Goal: Transaction & Acquisition: Purchase product/service

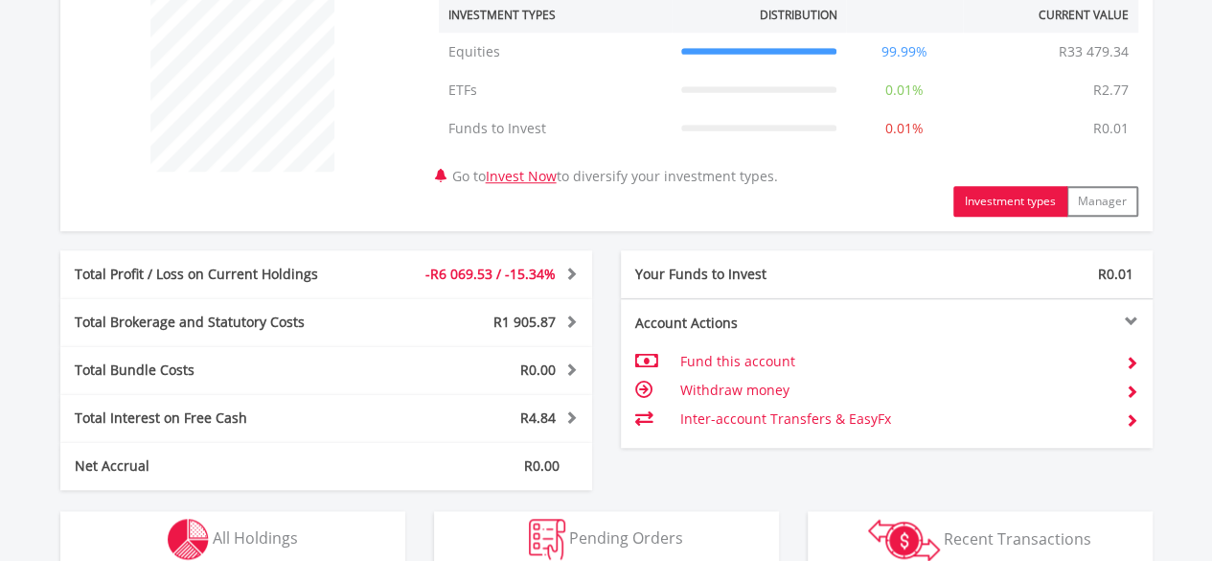
scroll to position [862, 0]
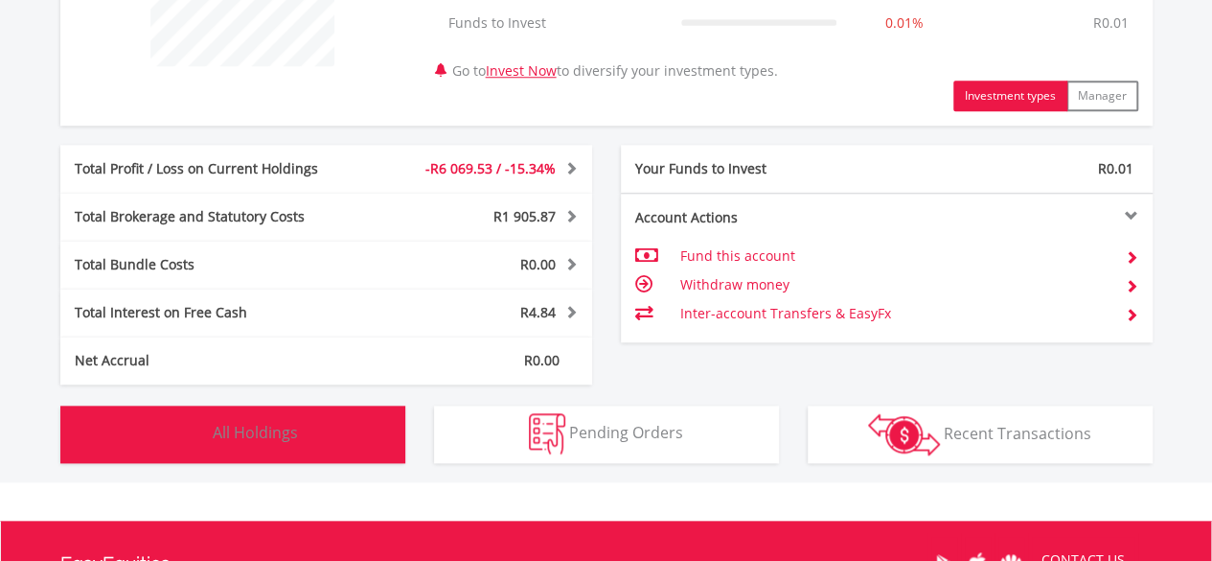
click at [326, 437] on button "Holdings All Holdings" at bounding box center [232, 433] width 345 height 57
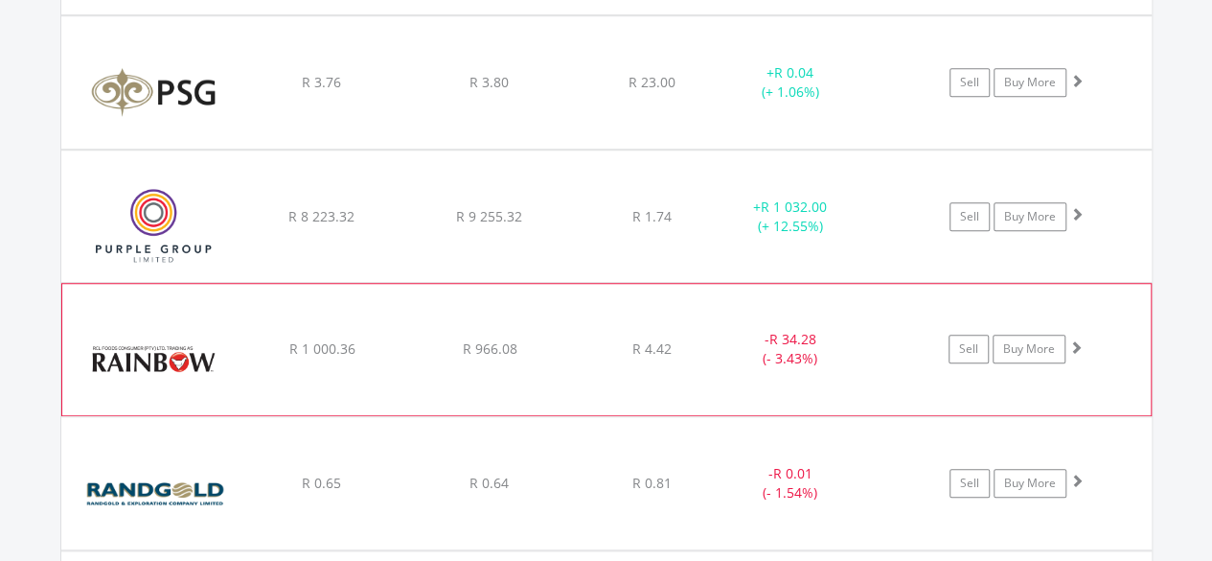
scroll to position [7898, 0]
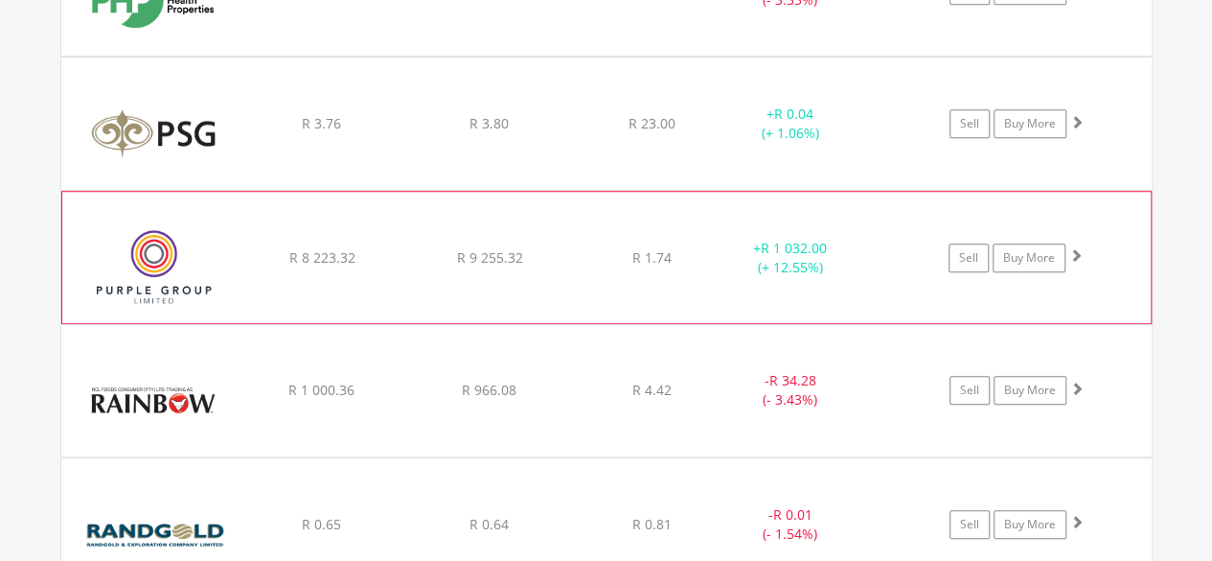
click at [1076, 248] on span at bounding box center [1075, 254] width 13 height 13
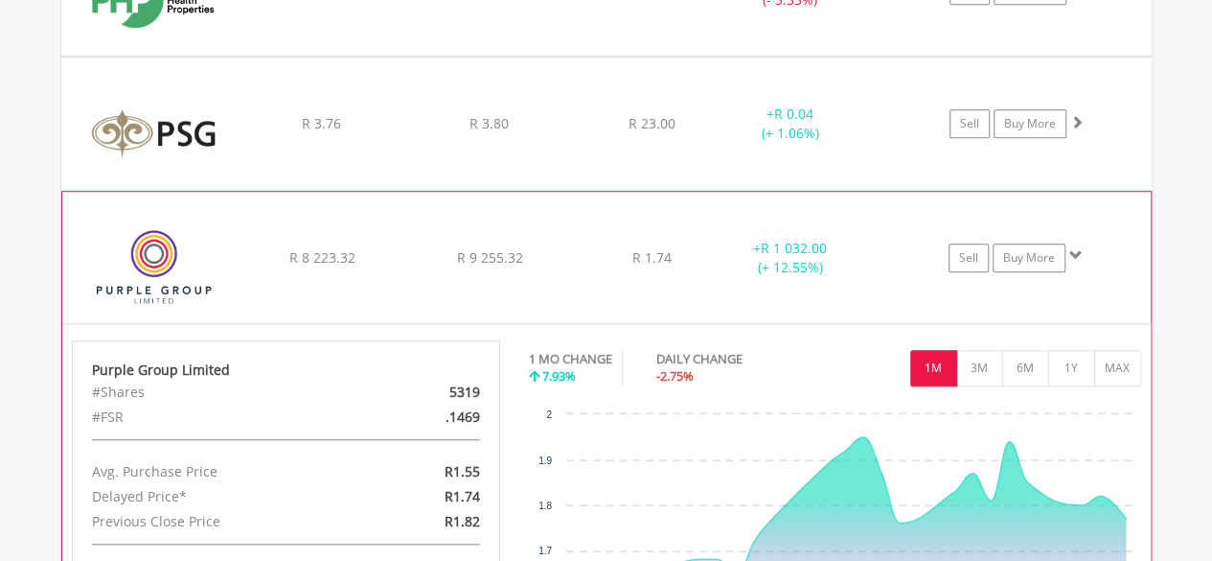
click at [1073, 248] on span at bounding box center [1075, 254] width 13 height 13
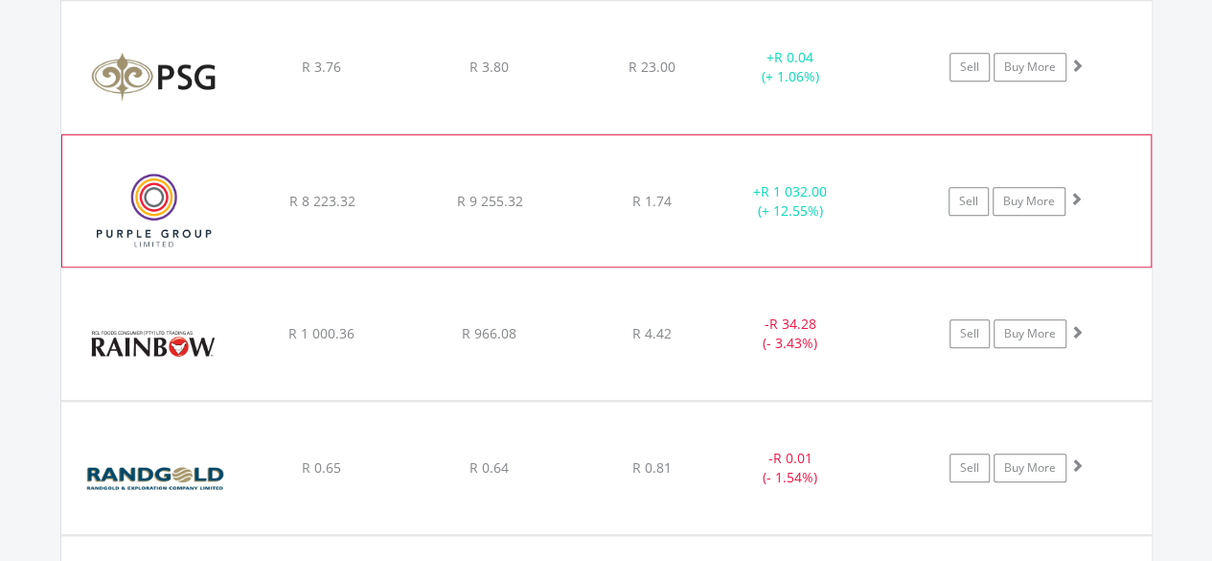
scroll to position [7996, 0]
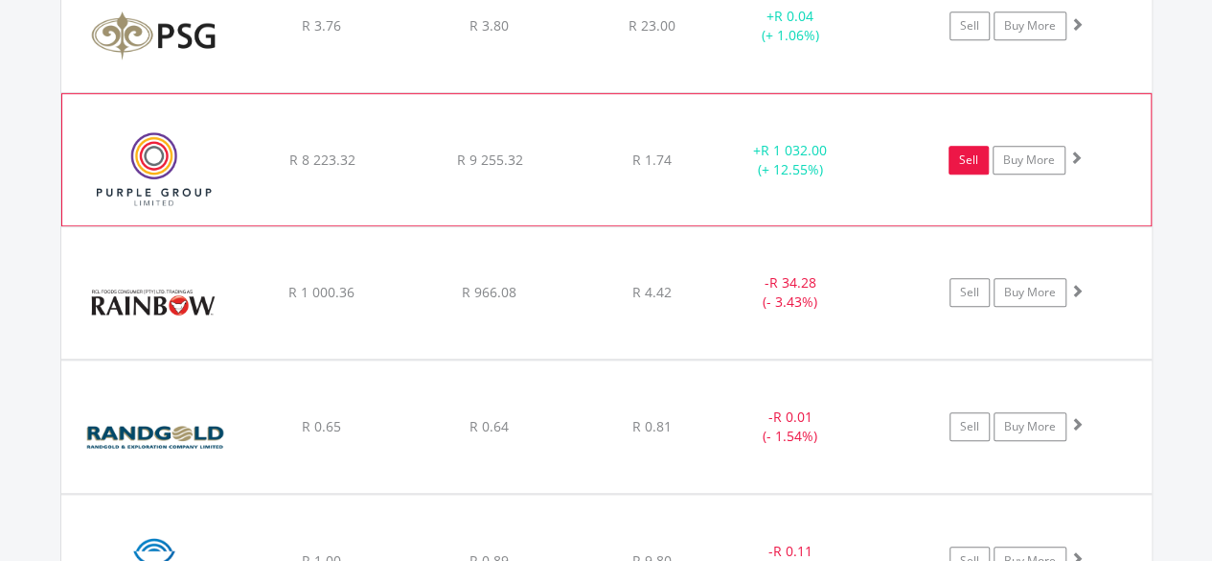
click at [969, 146] on link "Sell" at bounding box center [969, 160] width 40 height 29
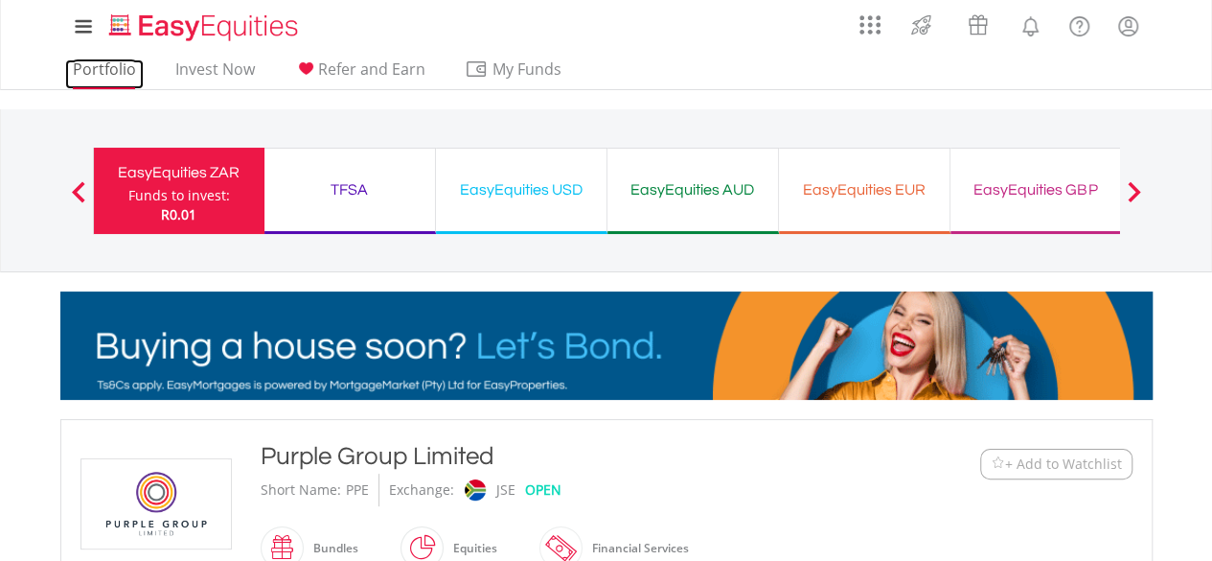
click at [103, 68] on link "Portfolio" at bounding box center [104, 74] width 79 height 30
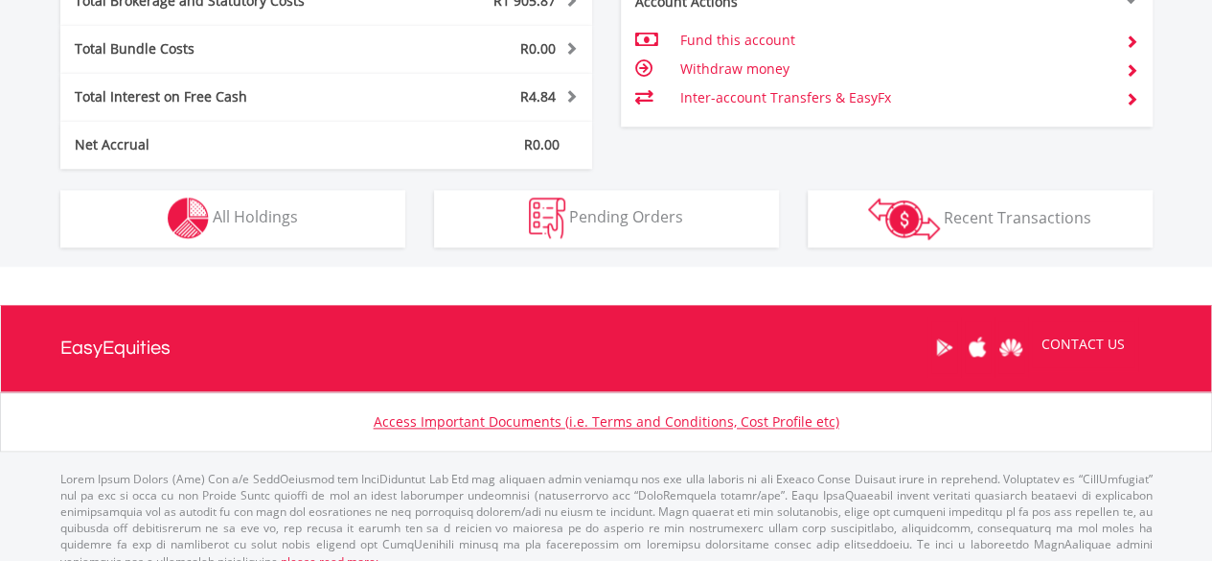
scroll to position [1096, 0]
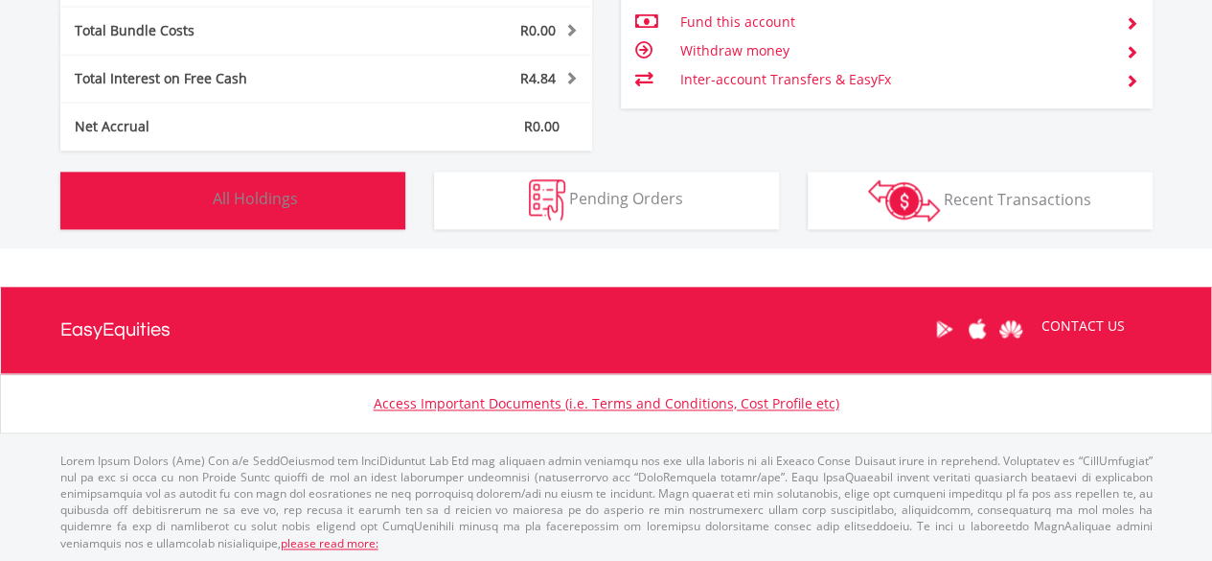
click at [257, 200] on span "All Holdings" at bounding box center [255, 198] width 85 height 21
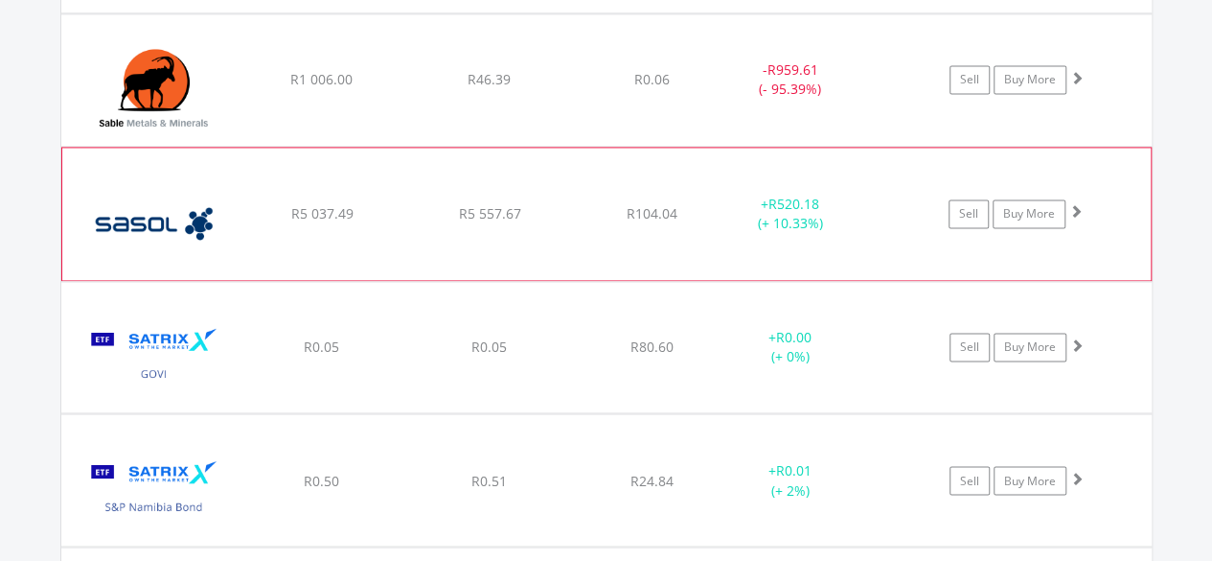
scroll to position [8568, 0]
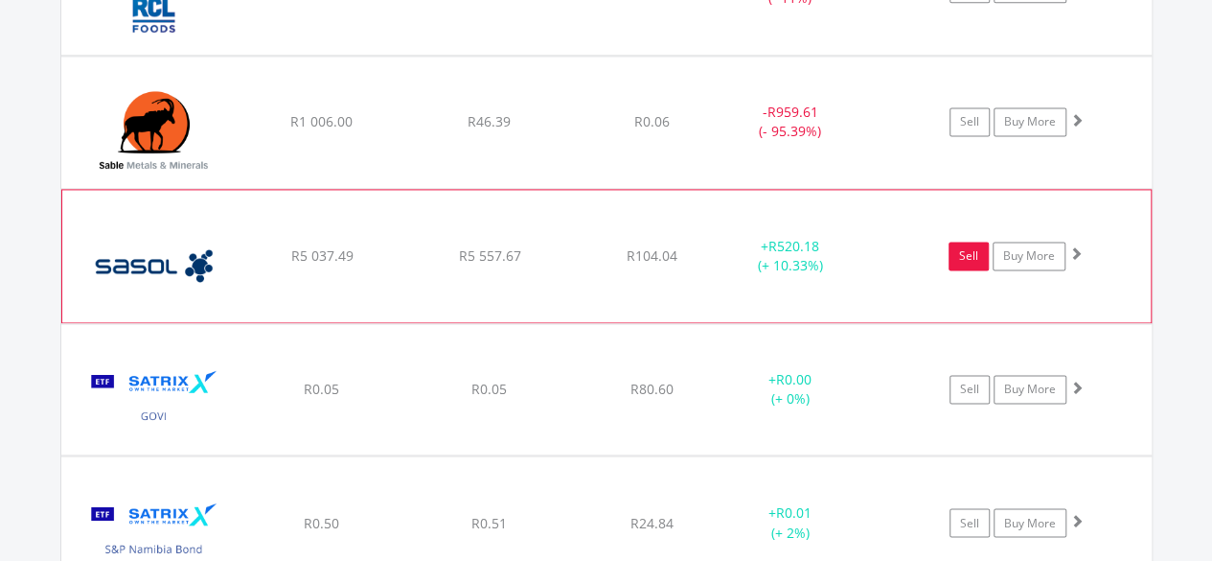
click at [962, 241] on link "Sell" at bounding box center [969, 255] width 40 height 29
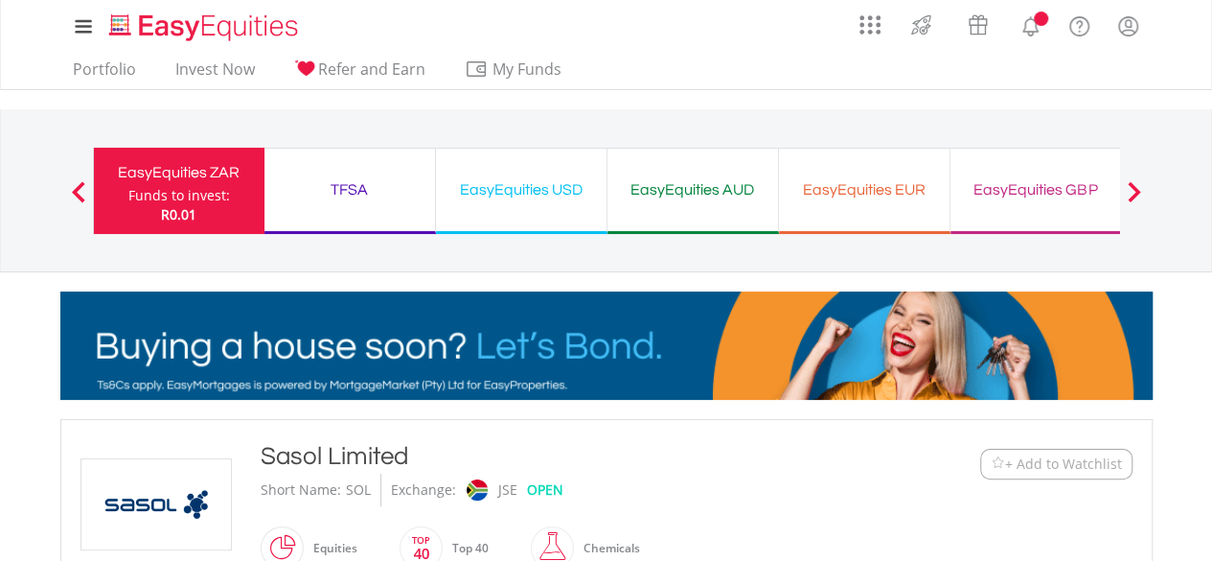
scroll to position [287, 0]
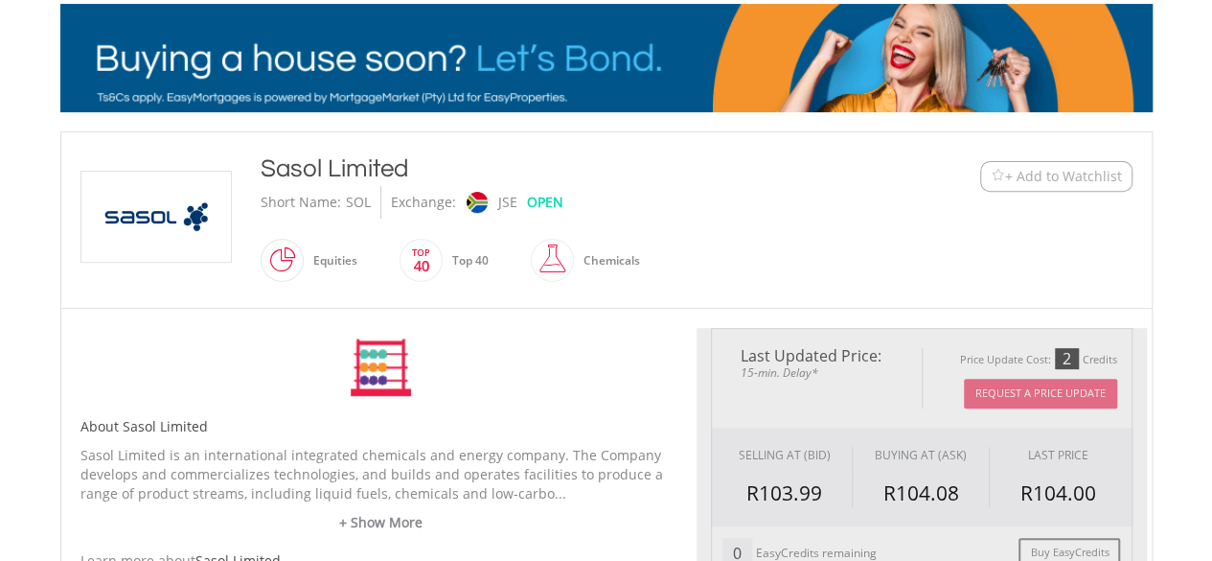
type input "*******"
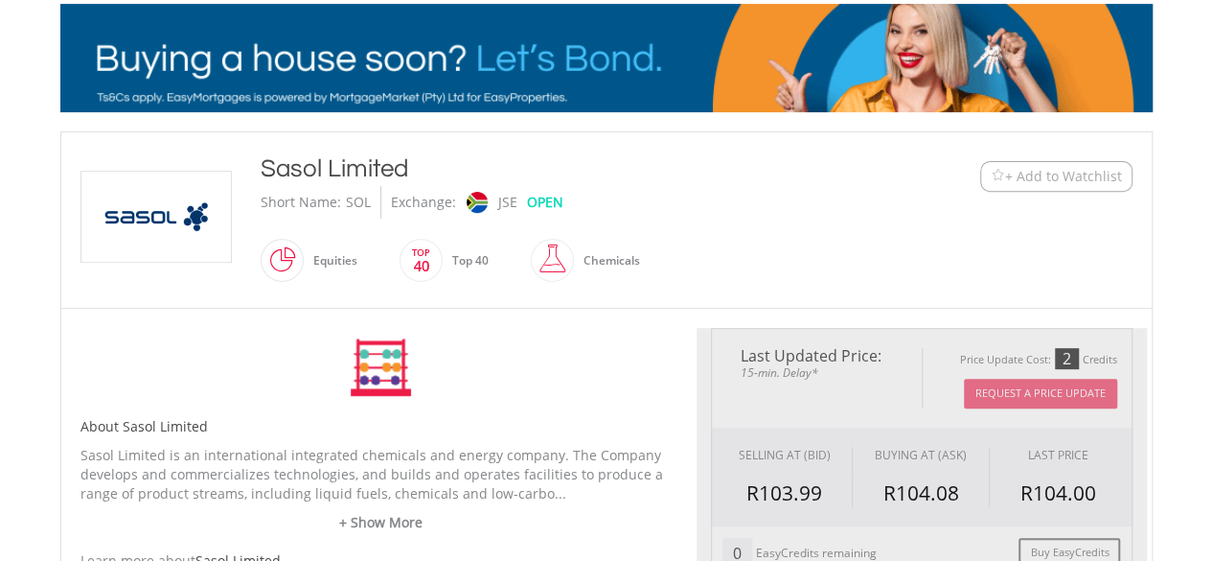
type input "******"
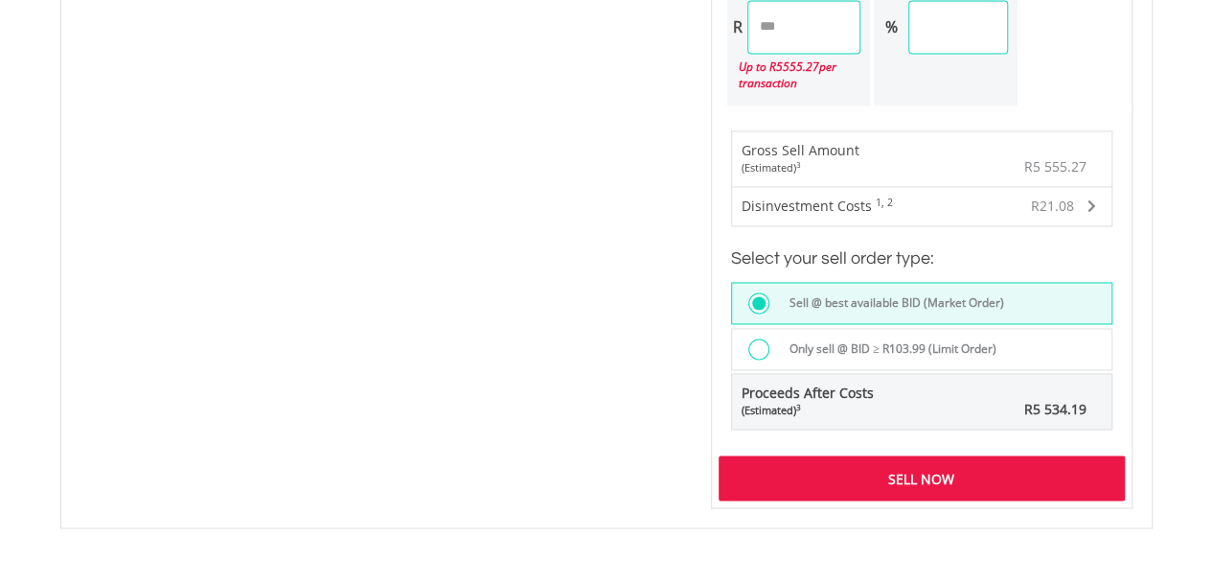
scroll to position [1437, 0]
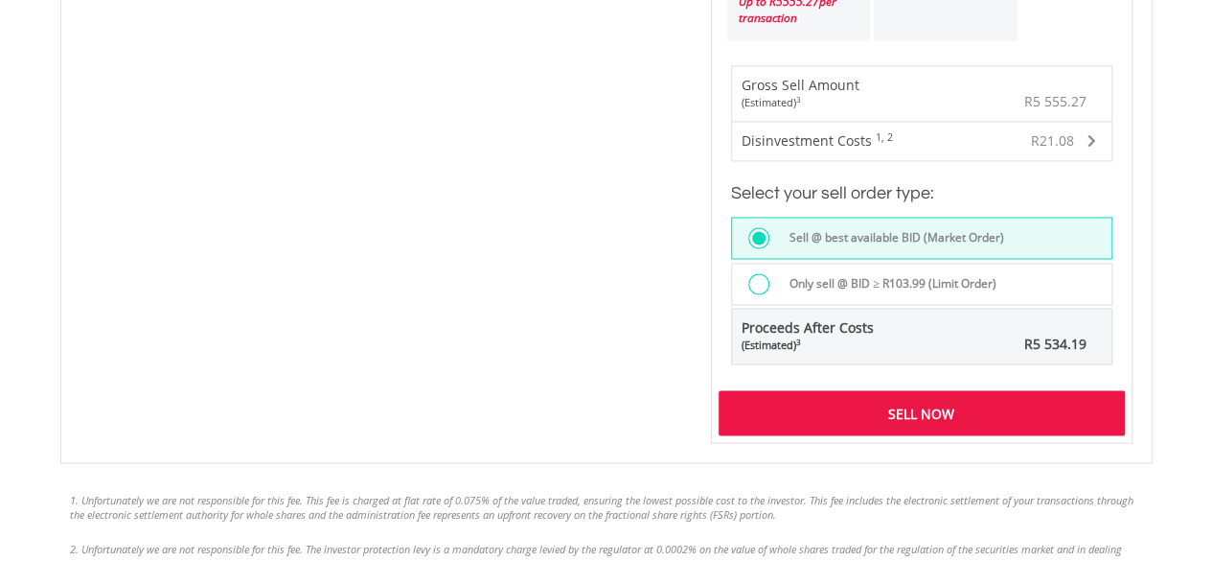
click at [932, 406] on div "Sell Now" at bounding box center [922, 412] width 406 height 44
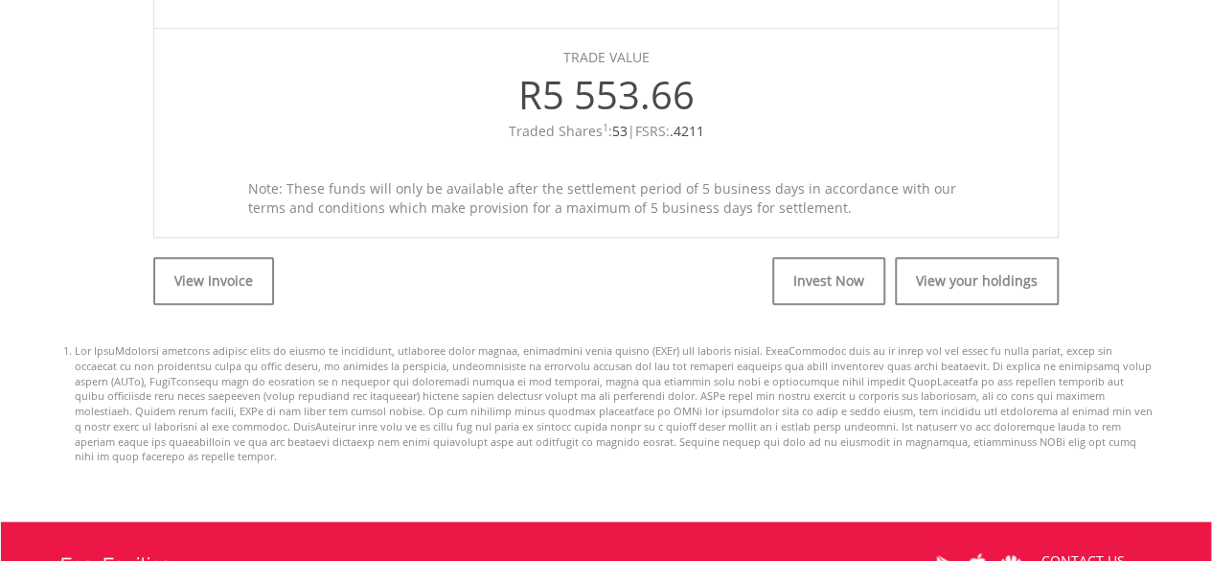
scroll to position [767, 0]
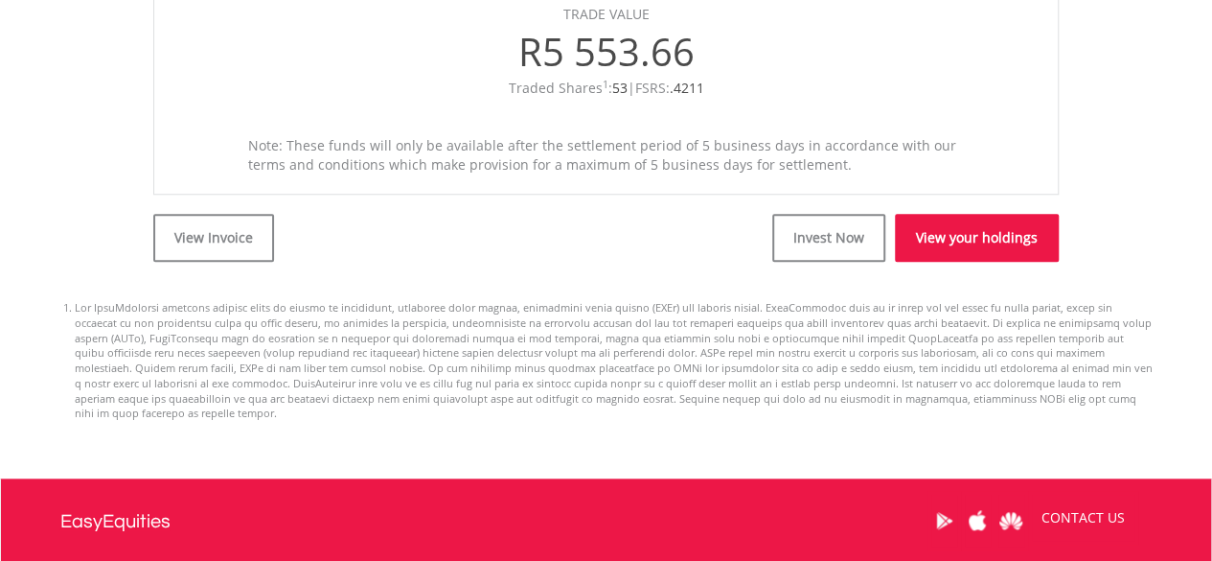
click at [939, 240] on link "View your holdings" at bounding box center [977, 238] width 164 height 48
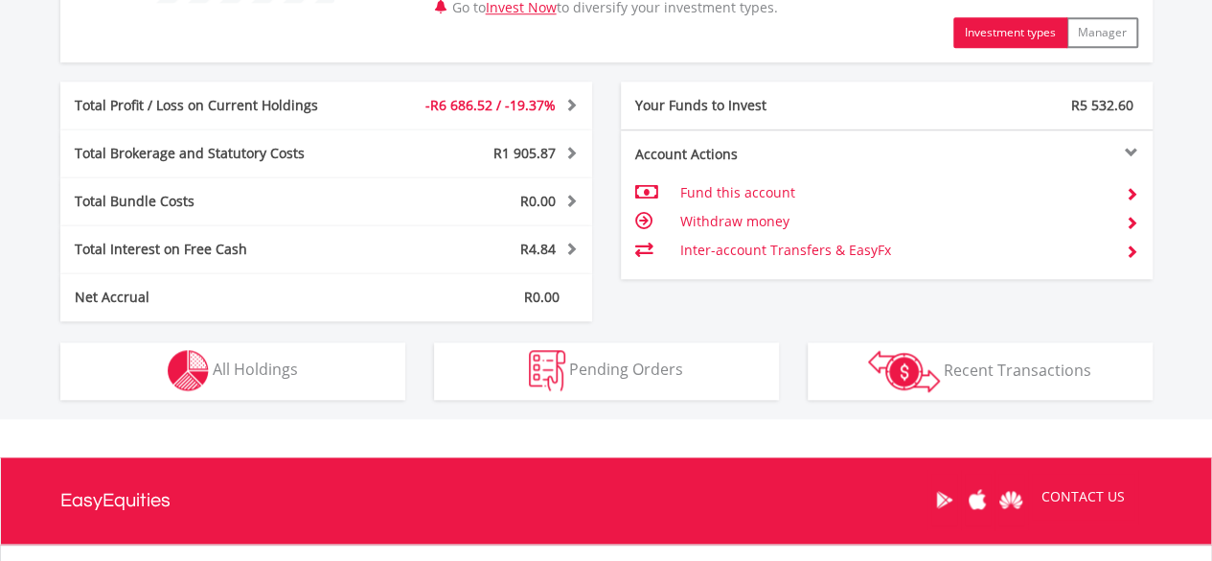
scroll to position [958, 0]
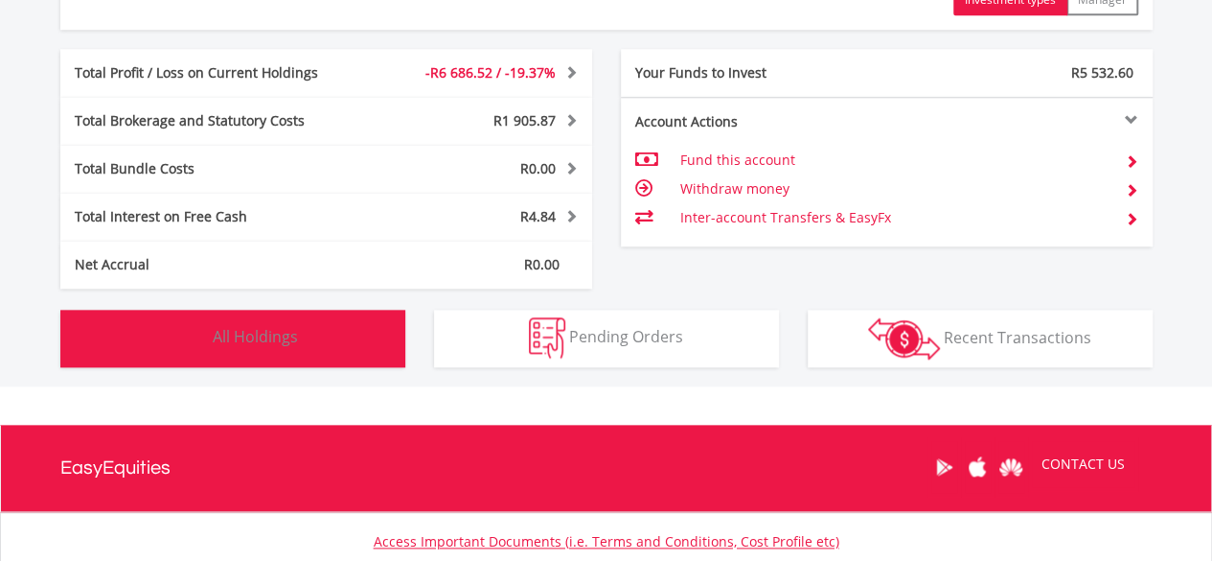
click at [320, 346] on button "Holdings All Holdings" at bounding box center [232, 337] width 345 height 57
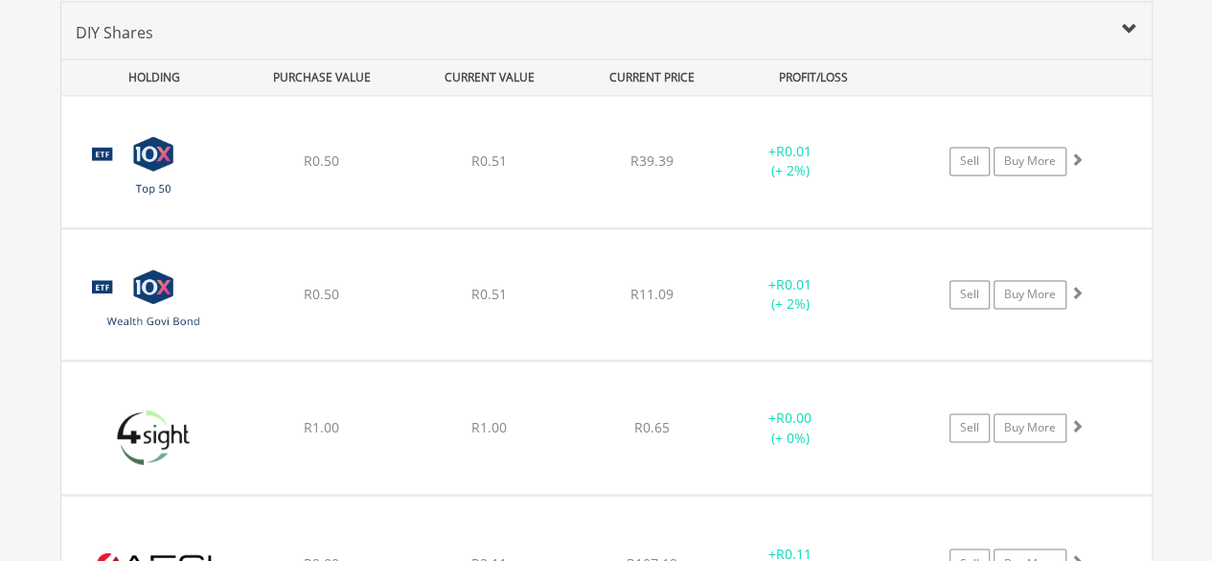
scroll to position [1382, 0]
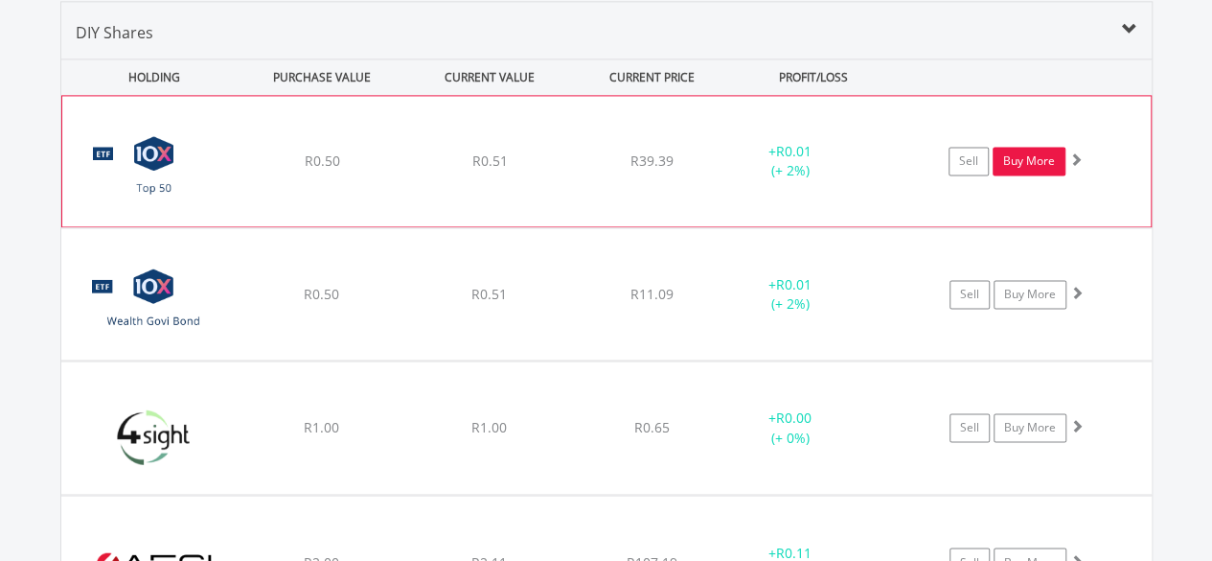
click at [1049, 160] on link "Buy More" at bounding box center [1029, 161] width 73 height 29
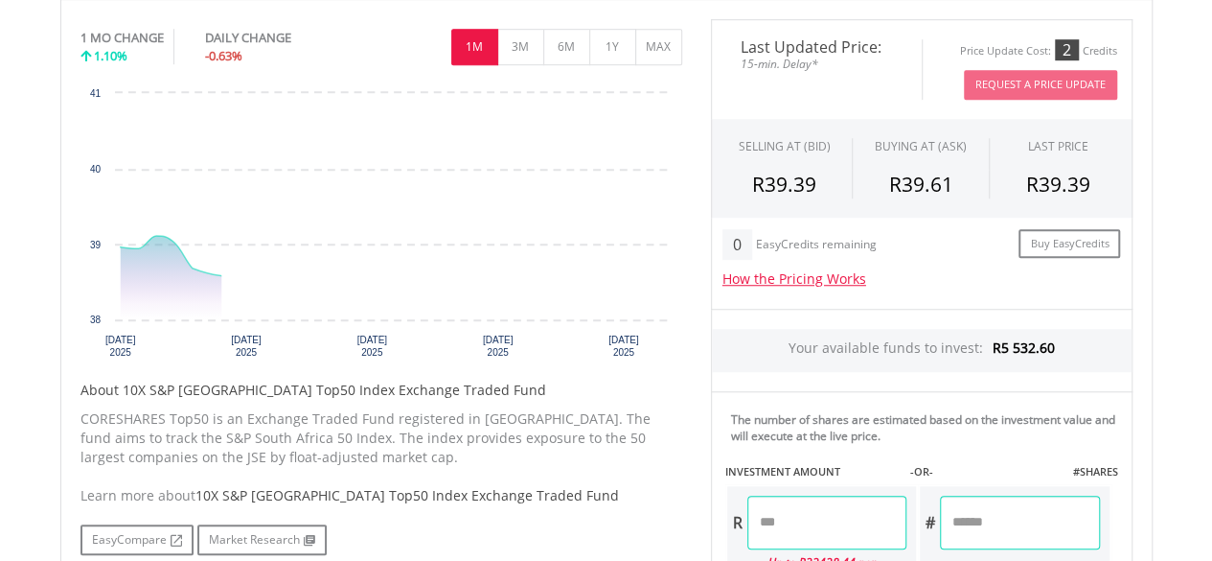
scroll to position [767, 0]
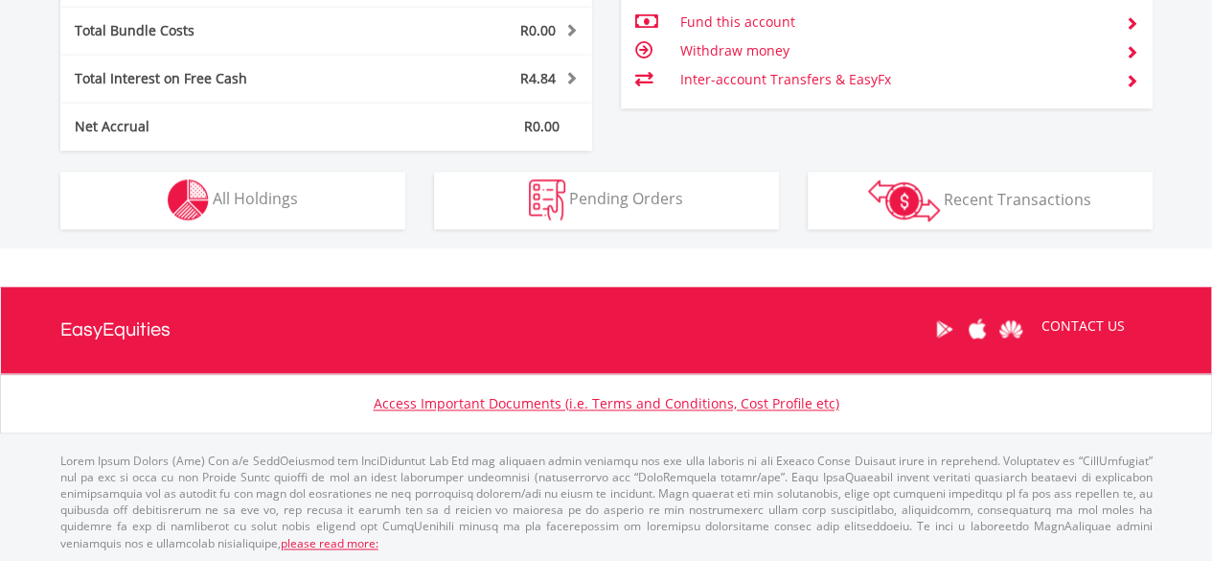
scroll to position [184, 364]
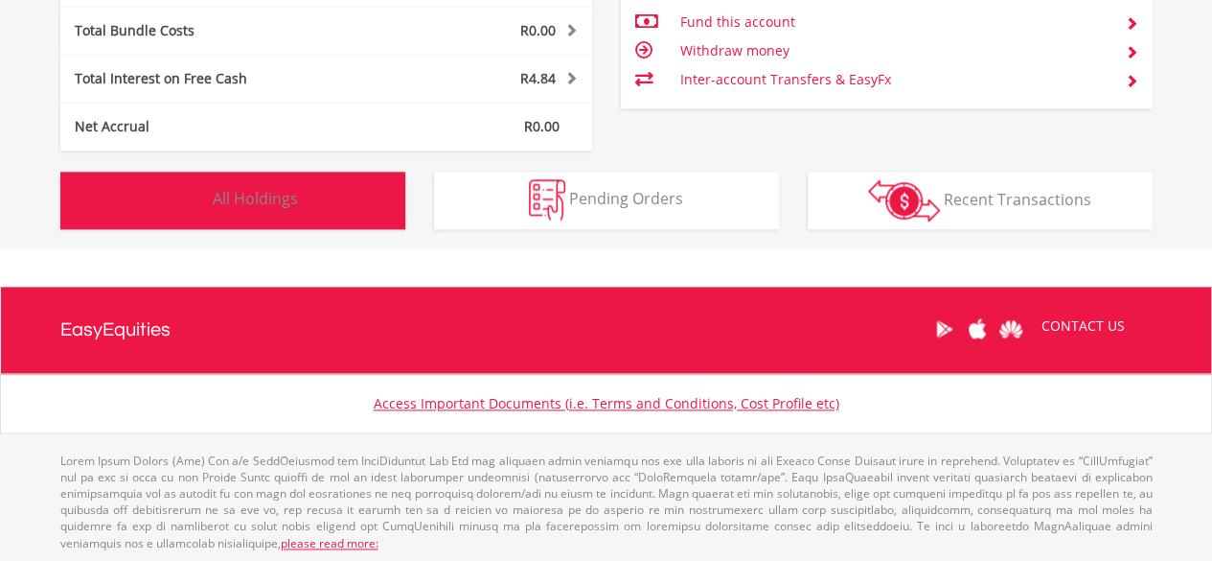
click at [314, 197] on button "Holdings All Holdings" at bounding box center [232, 200] width 345 height 57
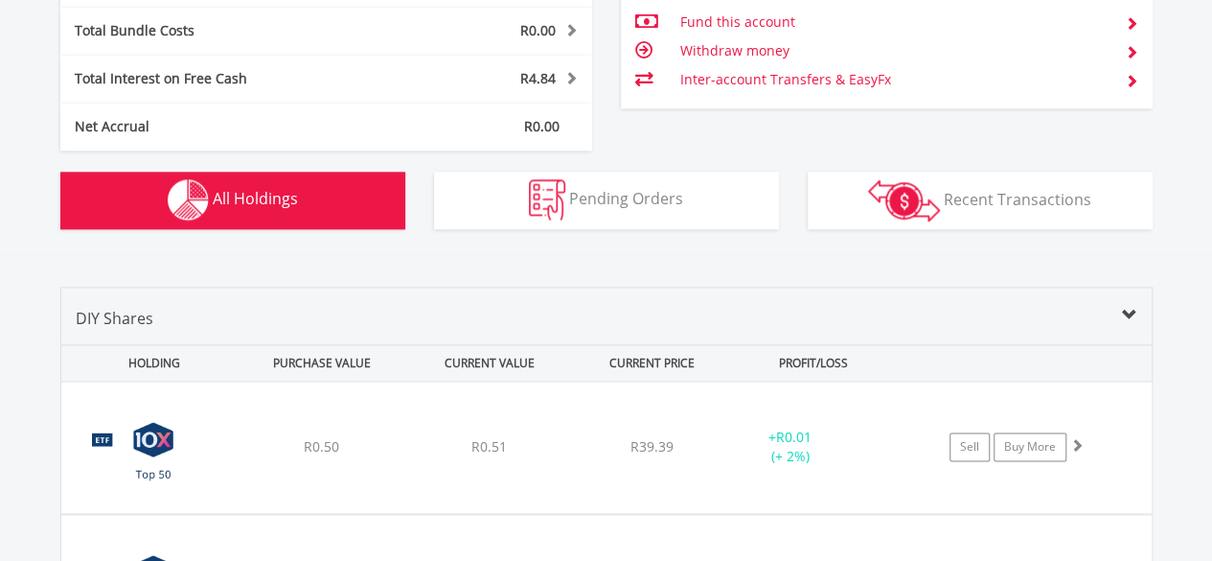
scroll to position [1382, 0]
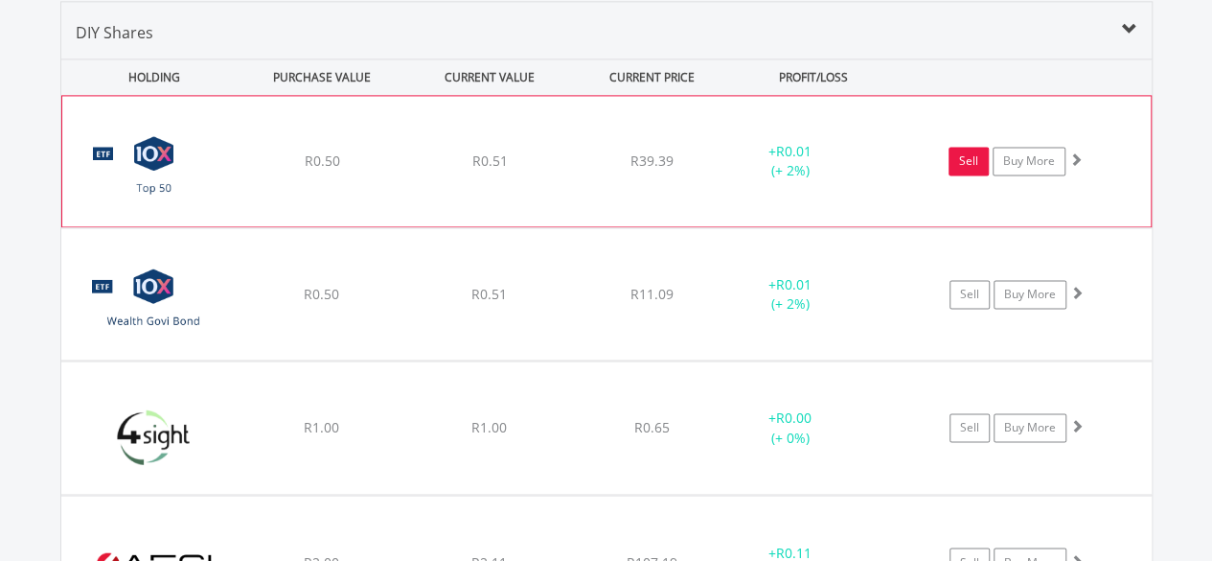
click at [963, 159] on link "Sell" at bounding box center [969, 161] width 40 height 29
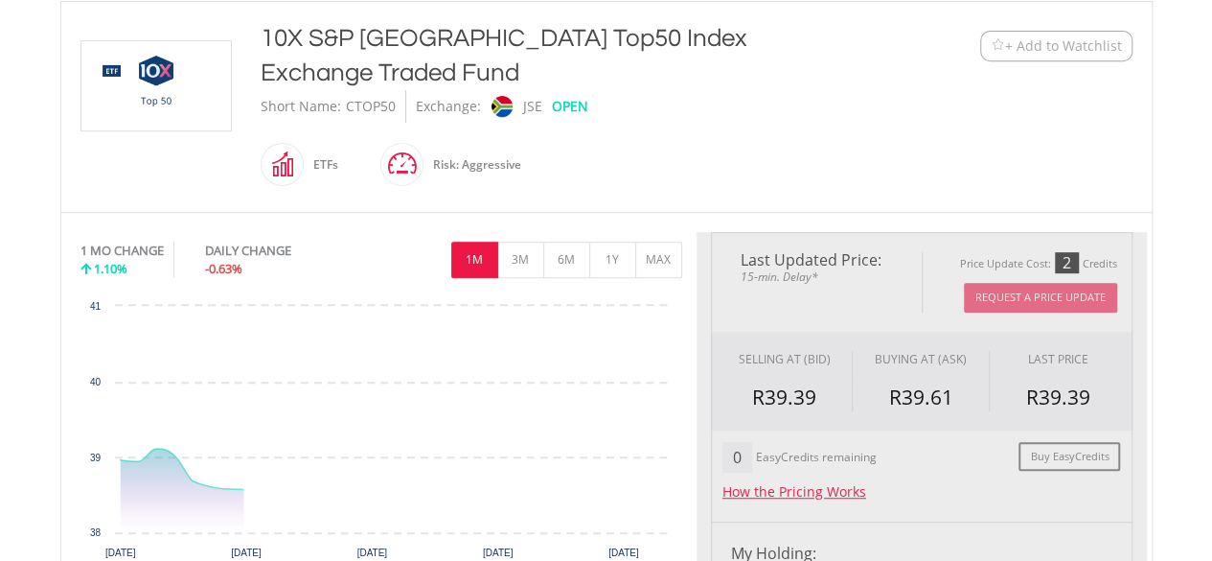
scroll to position [479, 0]
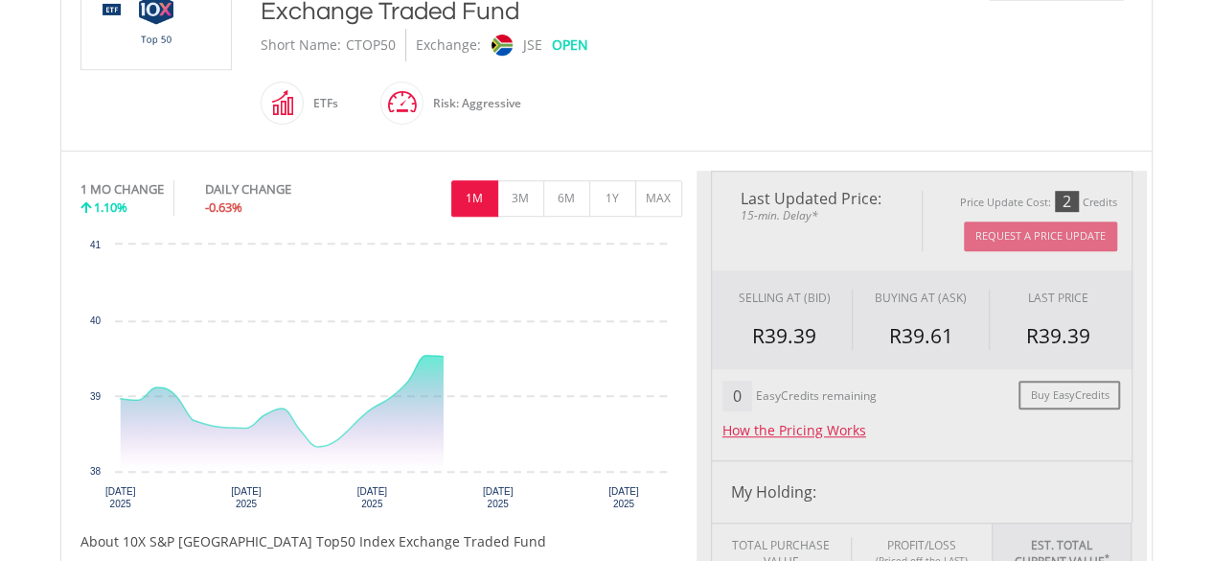
type input "****"
type input "******"
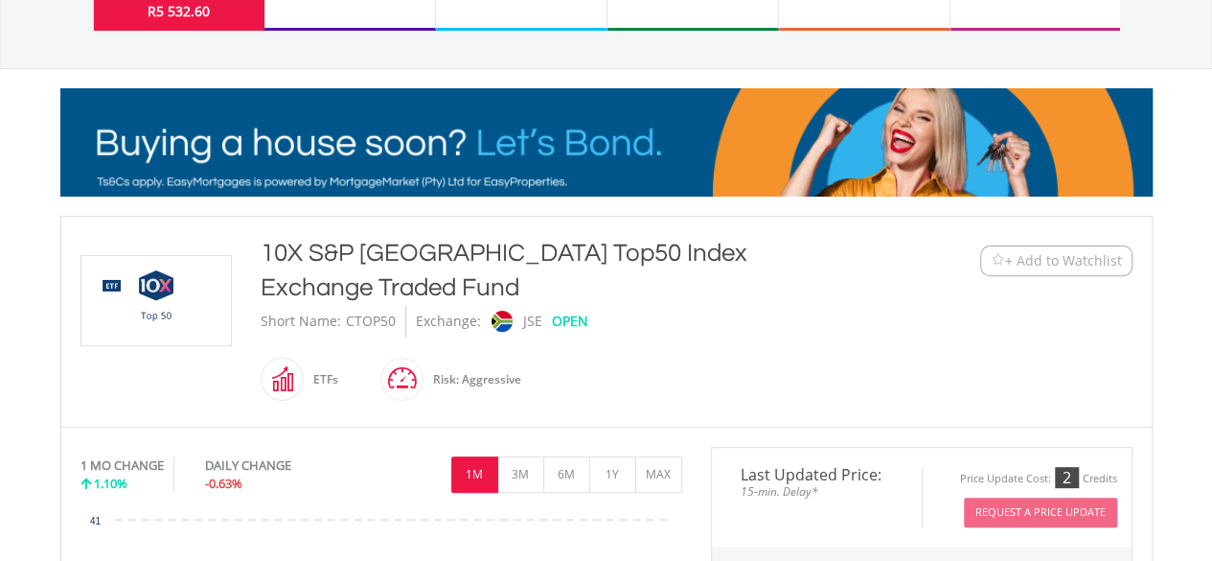
scroll to position [192, 0]
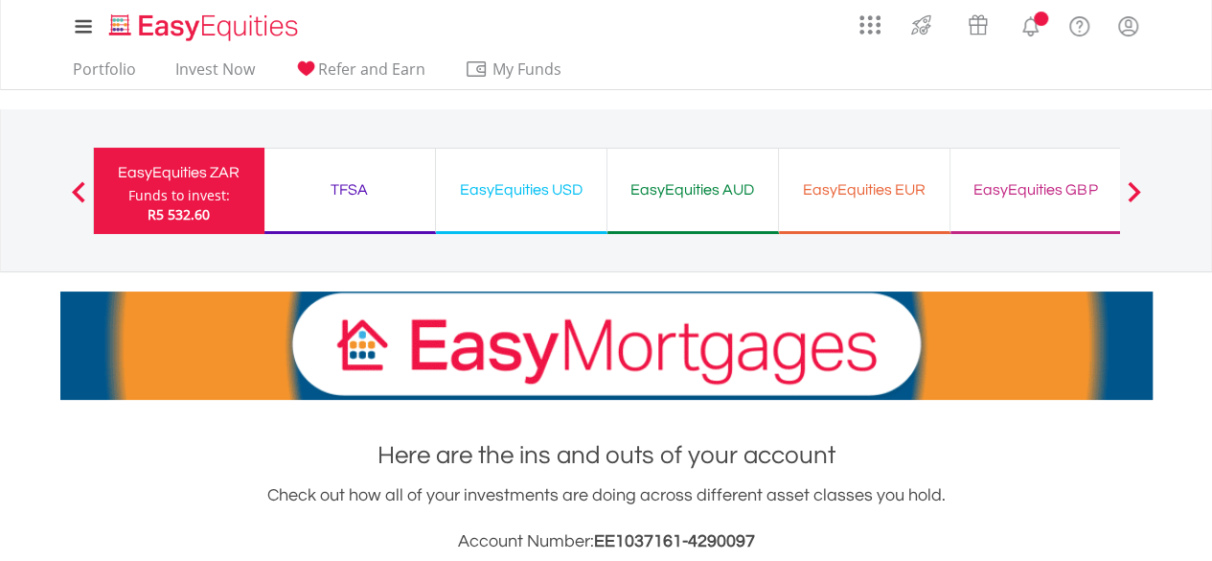
scroll to position [1096, 0]
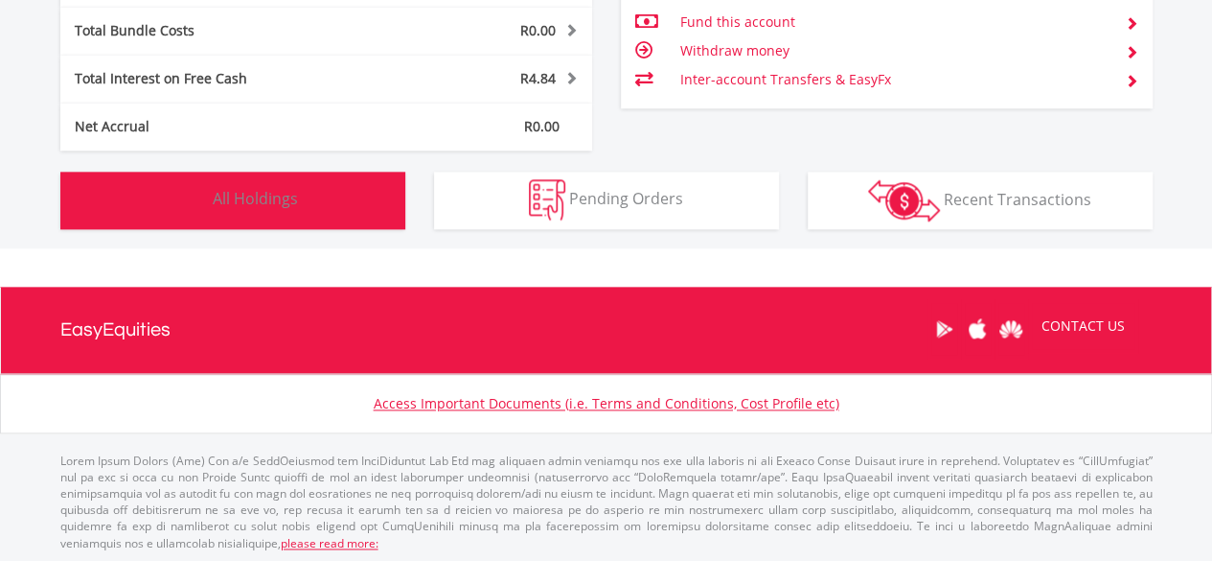
click at [274, 208] on button "Holdings All Holdings" at bounding box center [232, 200] width 345 height 57
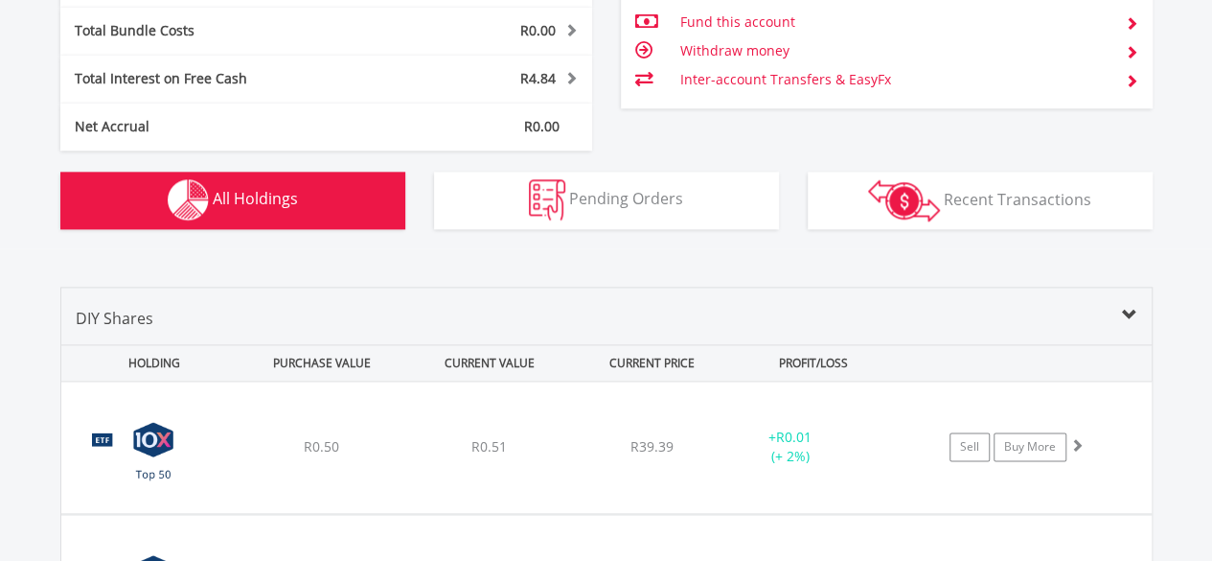
scroll to position [1382, 0]
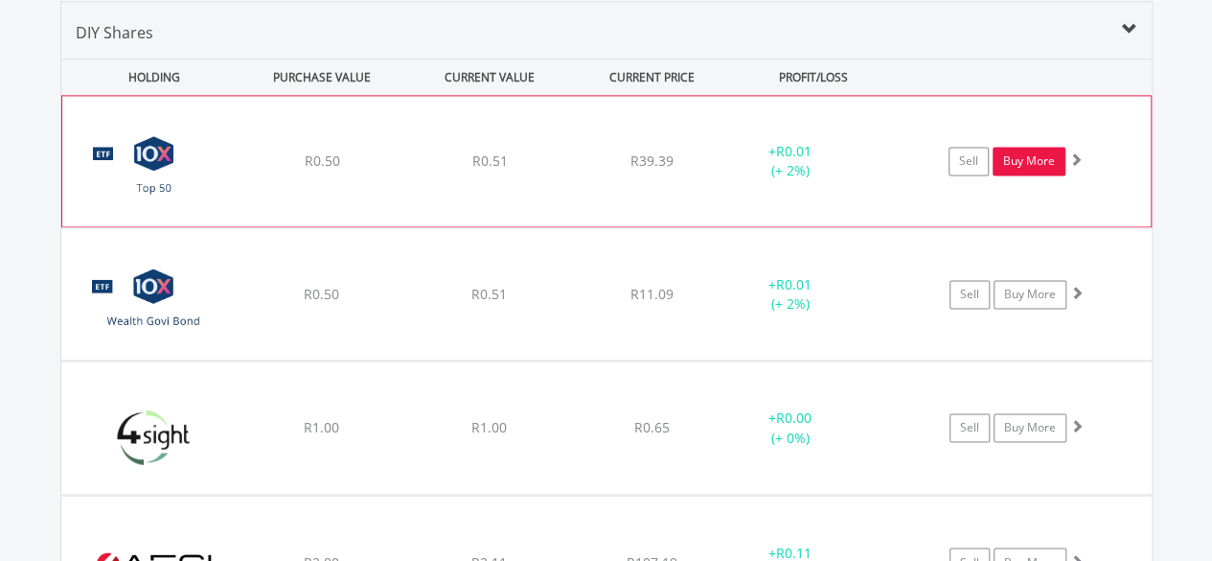
click at [1021, 163] on link "Buy More" at bounding box center [1029, 161] width 73 height 29
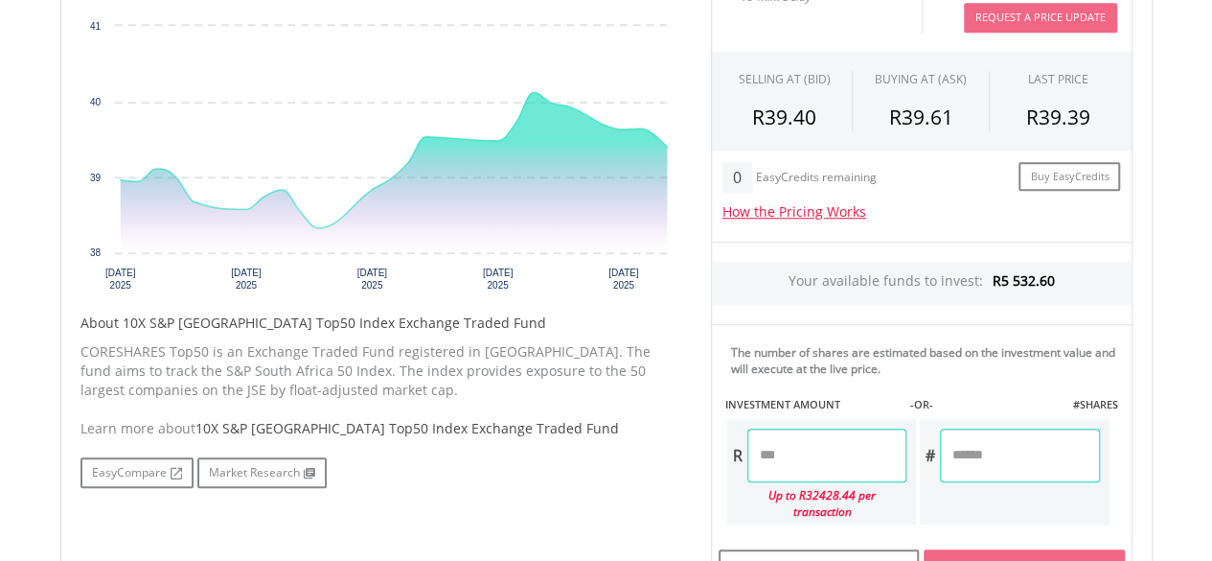
scroll to position [767, 0]
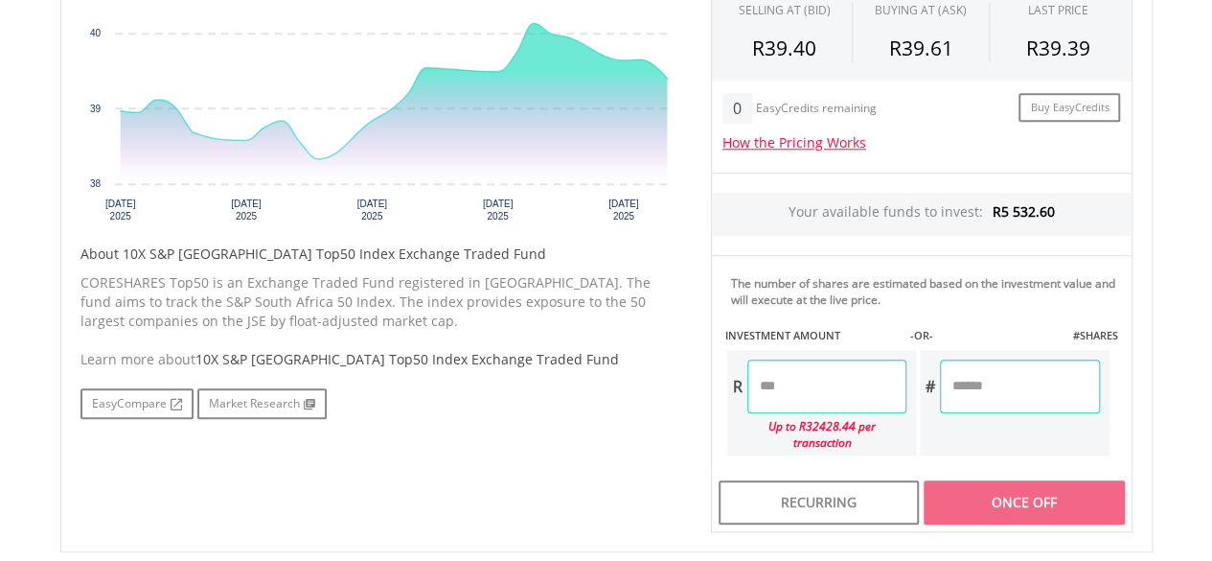
click at [814, 388] on input "number" at bounding box center [826, 386] width 159 height 54
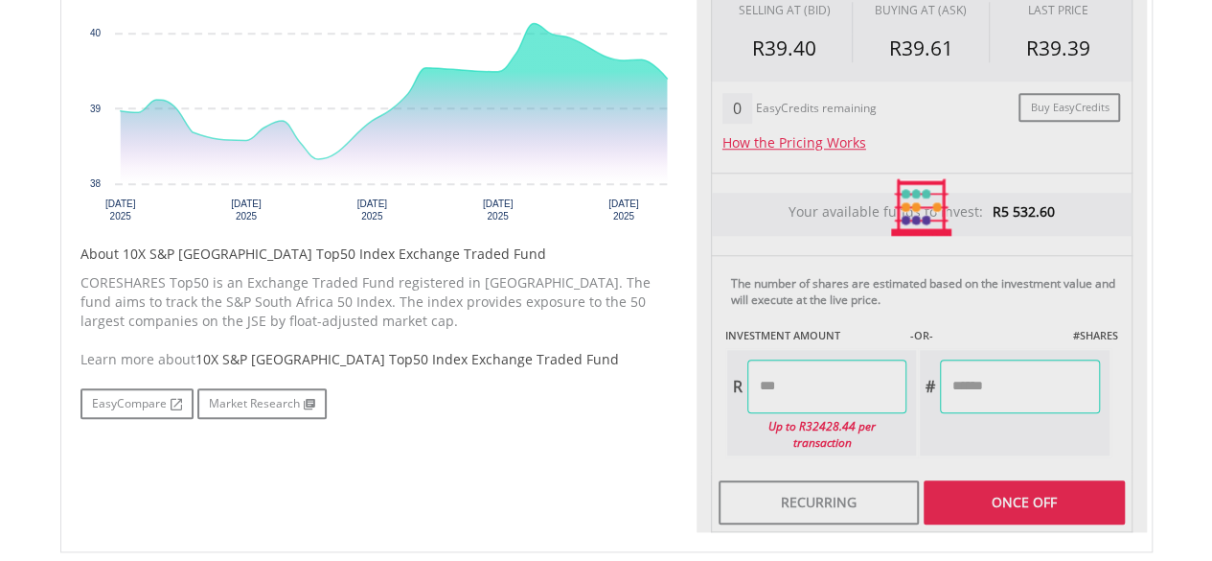
type input "*******"
type input "********"
click at [630, 430] on div "No chart available. 1 MO CHANGE 1.10% DAILY CHANGE -0.63% 1M 3M 6M 1Y MAX Chart…" at bounding box center [606, 208] width 1081 height 650
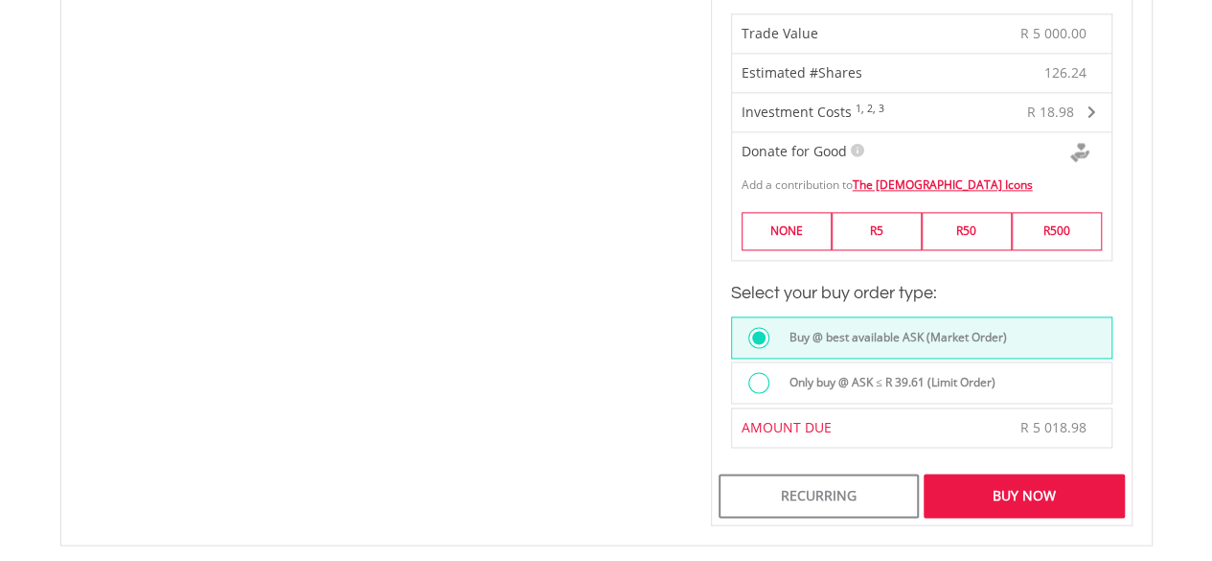
scroll to position [1341, 0]
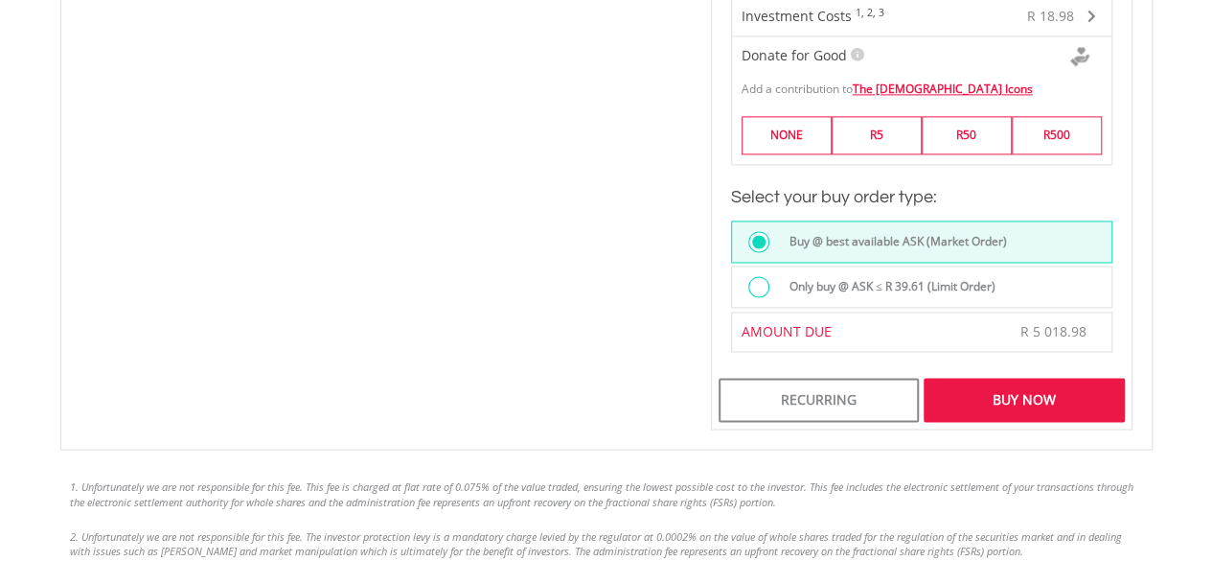
click at [1060, 378] on div "Buy Now" at bounding box center [1024, 400] width 200 height 44
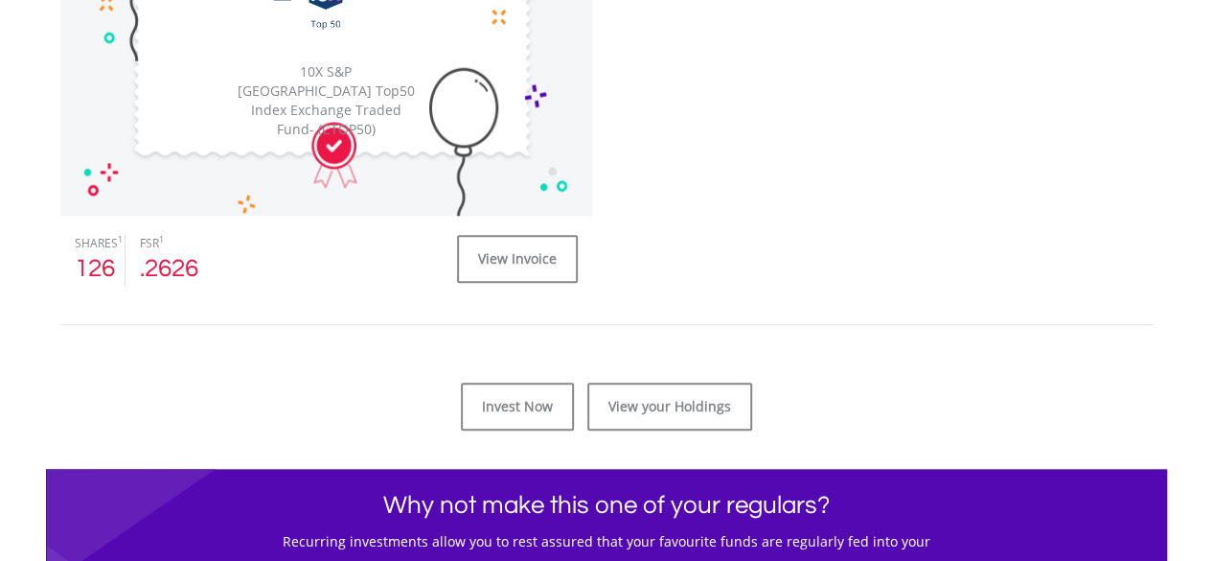
scroll to position [767, 0]
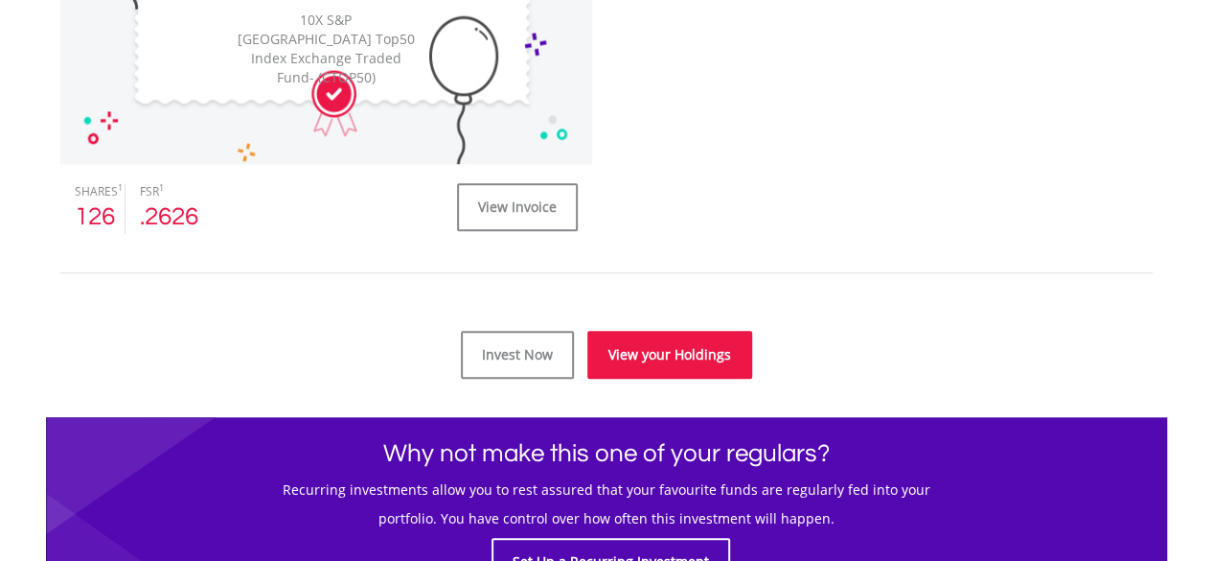
click at [688, 369] on link "View your Holdings" at bounding box center [669, 355] width 165 height 48
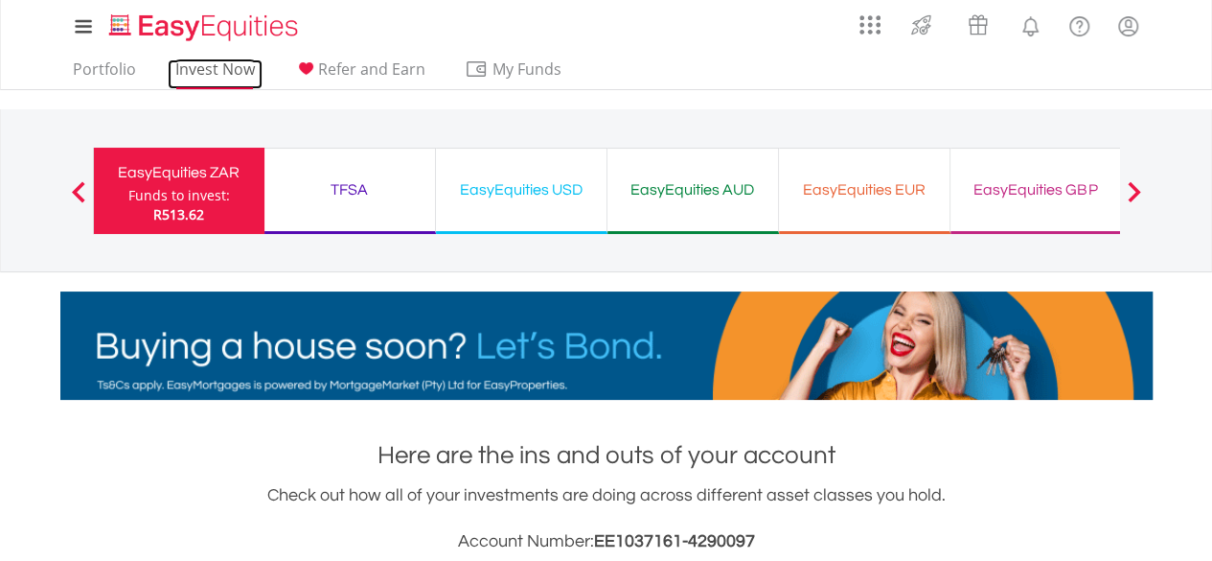
click at [213, 62] on link "Invest Now" at bounding box center [215, 74] width 95 height 30
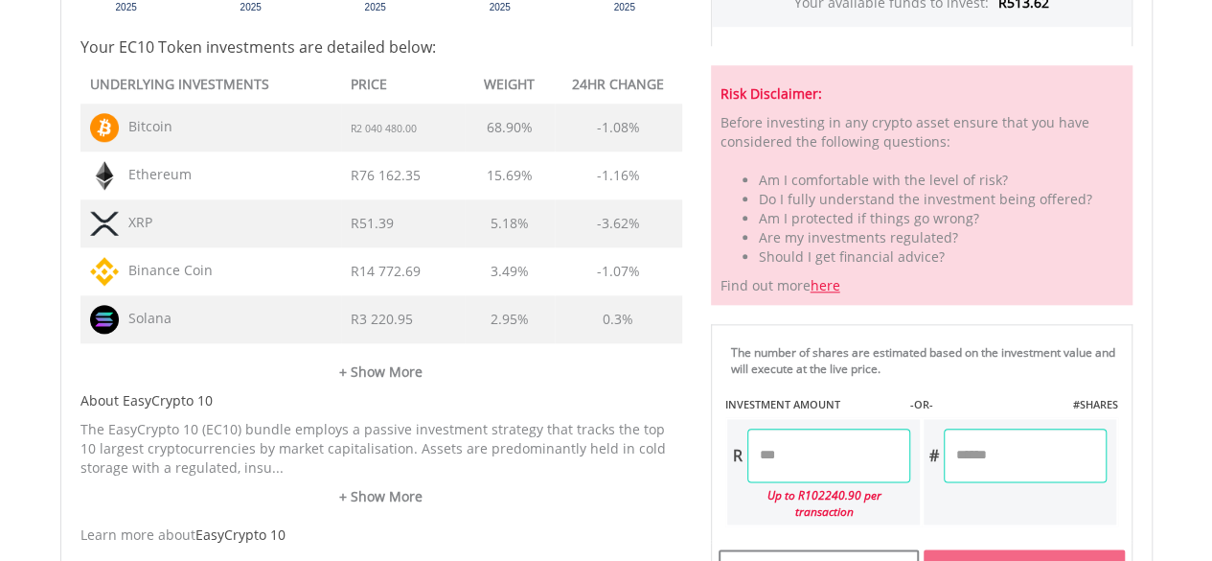
scroll to position [958, 0]
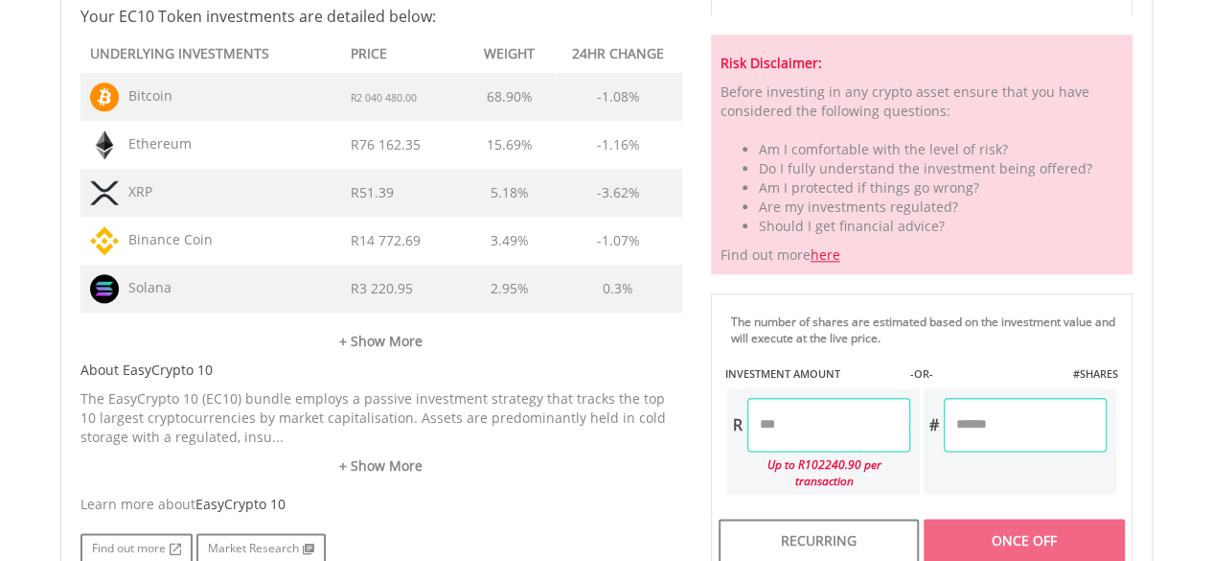
click at [808, 431] on input "number" at bounding box center [828, 425] width 163 height 54
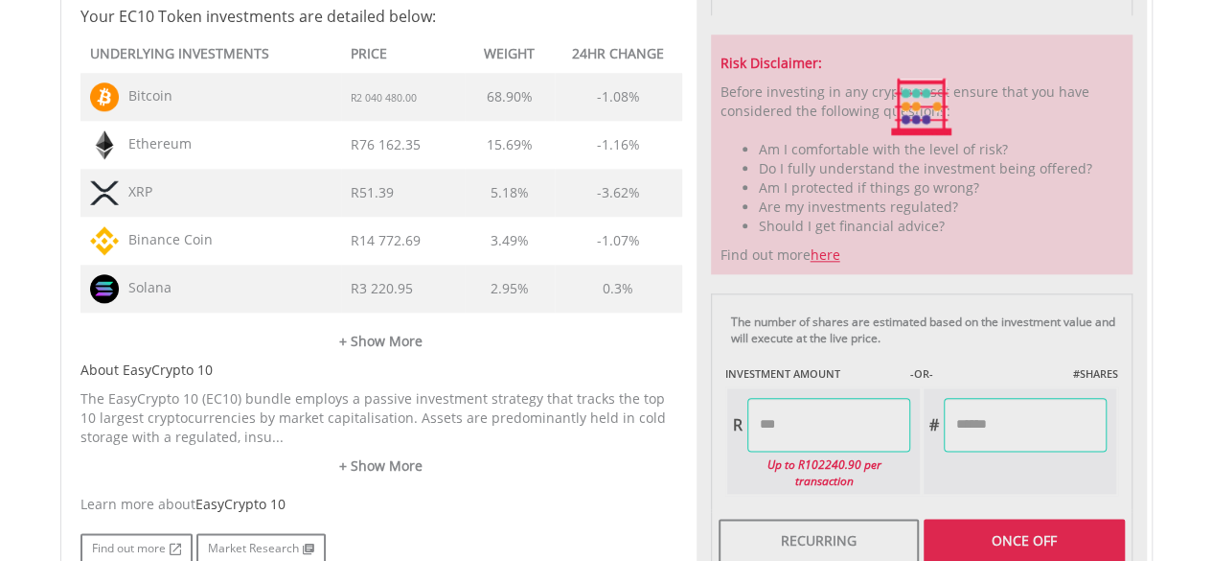
type input "******"
click at [639, 499] on div "Learn more about EasyCrypto 10" at bounding box center [381, 503] width 602 height 19
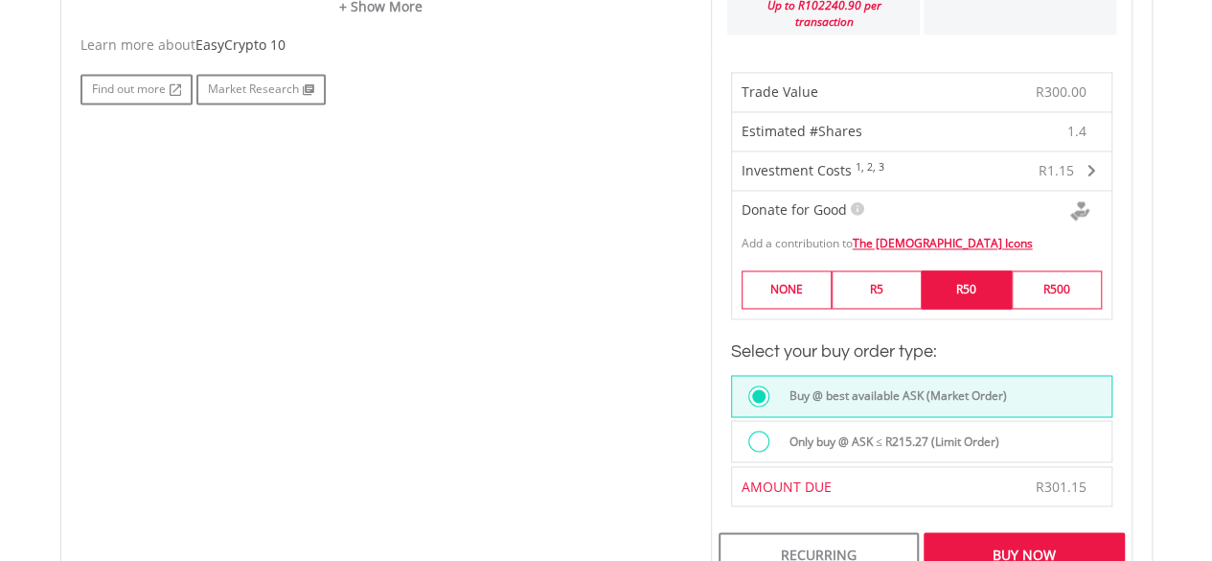
scroll to position [1533, 0]
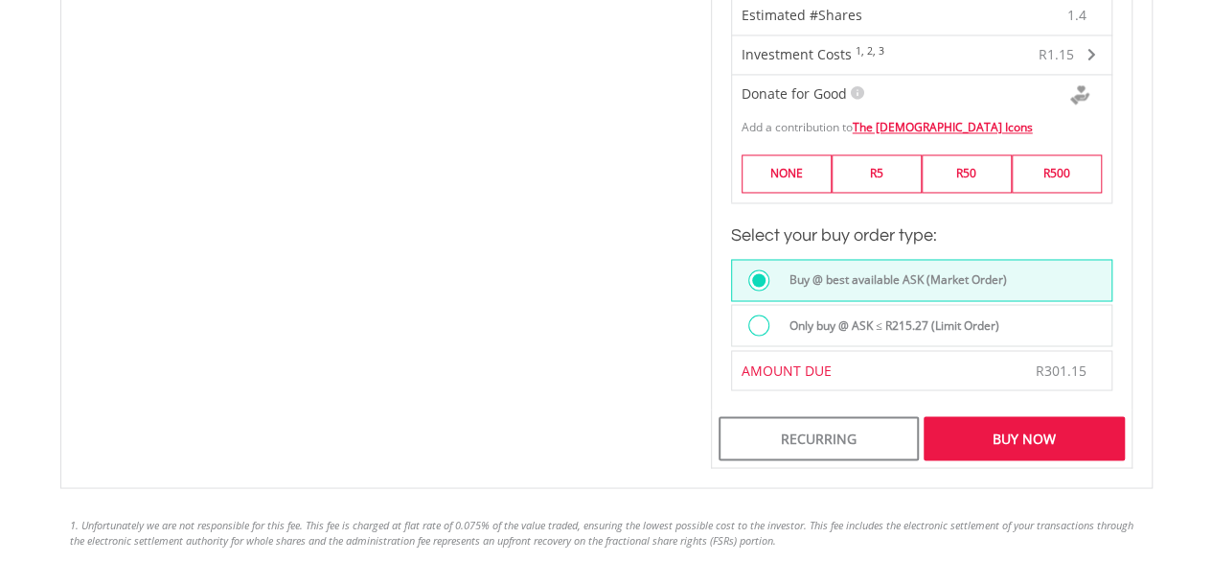
click at [1017, 422] on div "Buy Now" at bounding box center [1024, 438] width 200 height 44
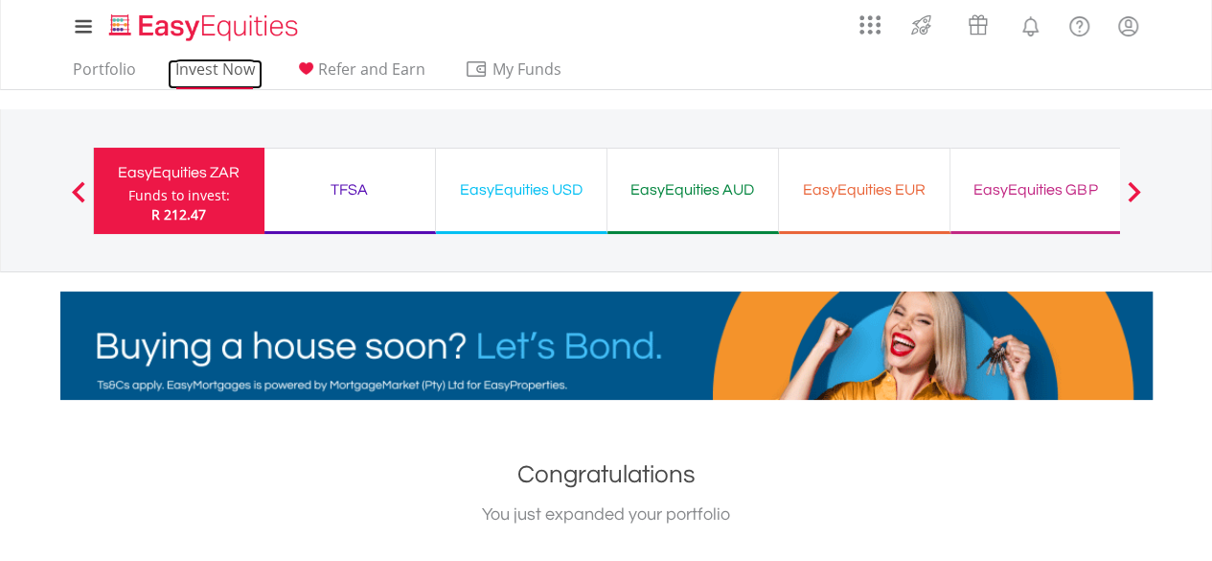
click at [209, 70] on link "Invest Now" at bounding box center [215, 74] width 95 height 30
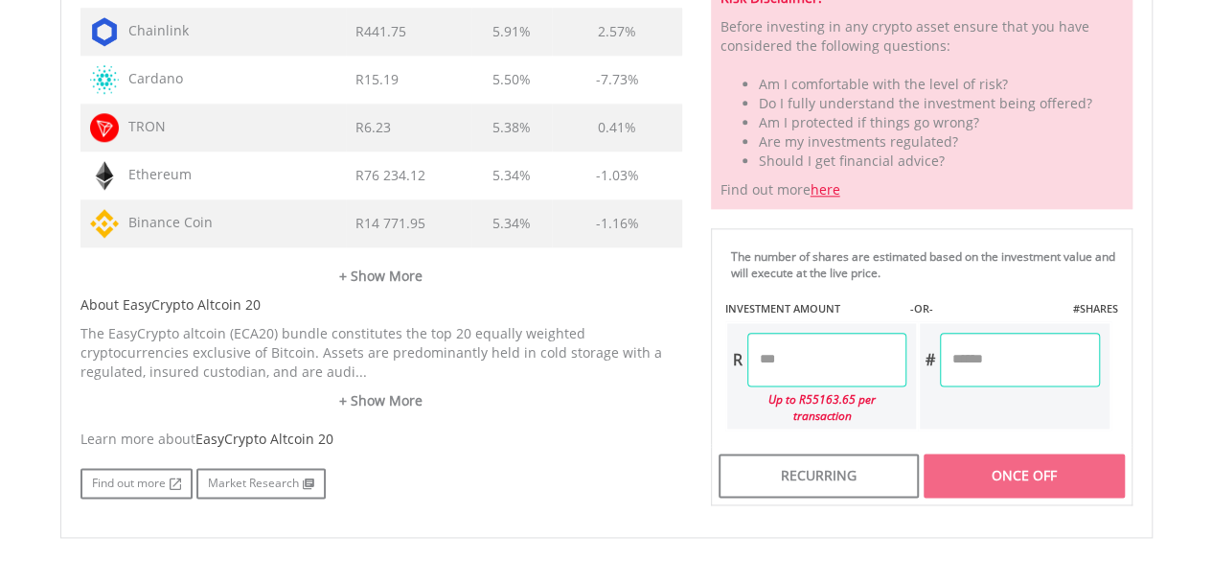
scroll to position [1054, 0]
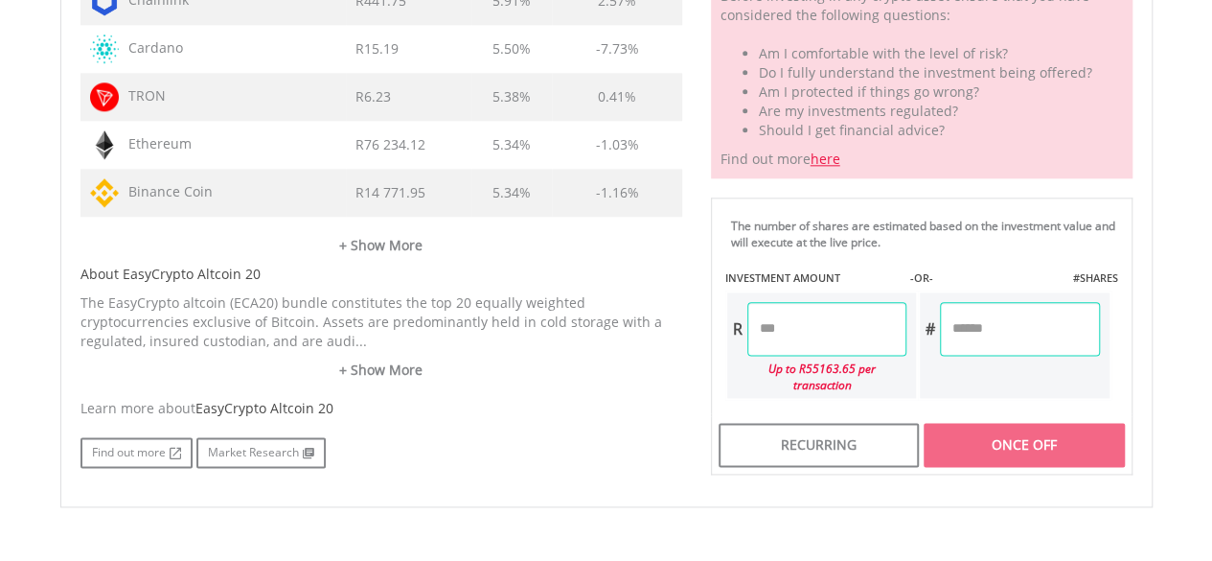
click at [769, 329] on input "number" at bounding box center [826, 329] width 159 height 54
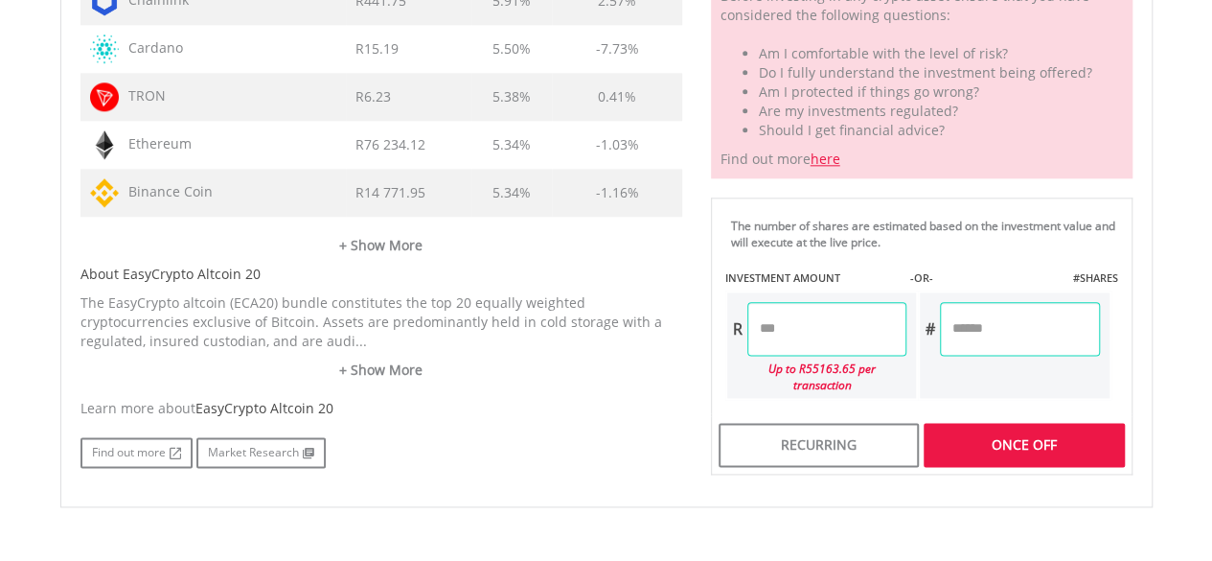
type input "******"
click at [642, 457] on div "Find out more Market Research" at bounding box center [381, 452] width 602 height 31
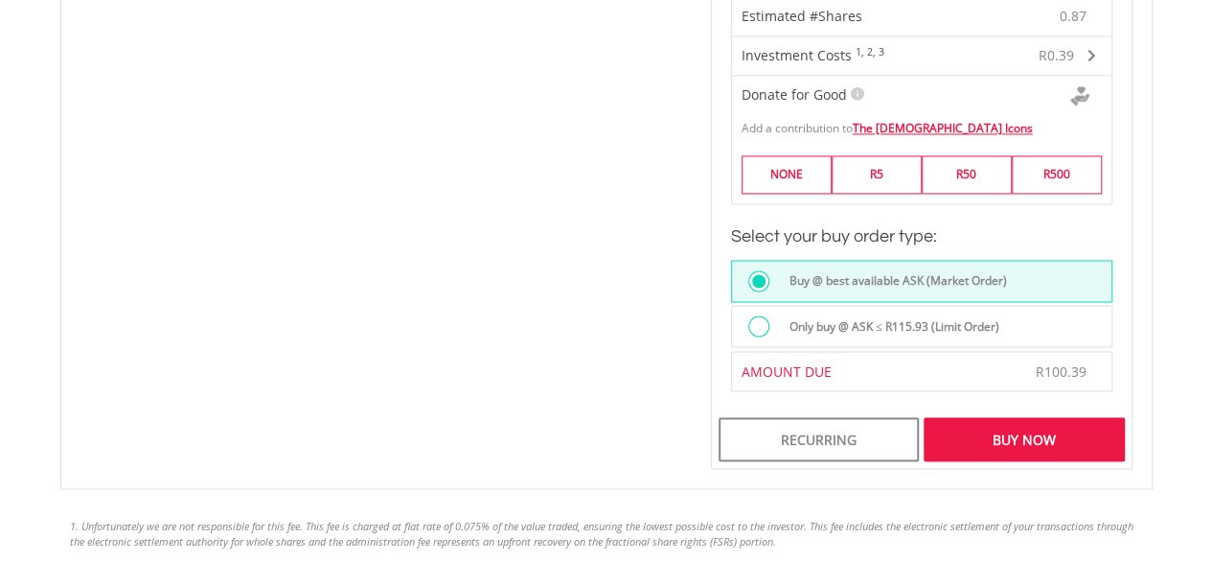
scroll to position [1533, 0]
click at [1083, 417] on div "Buy Now" at bounding box center [1024, 438] width 200 height 44
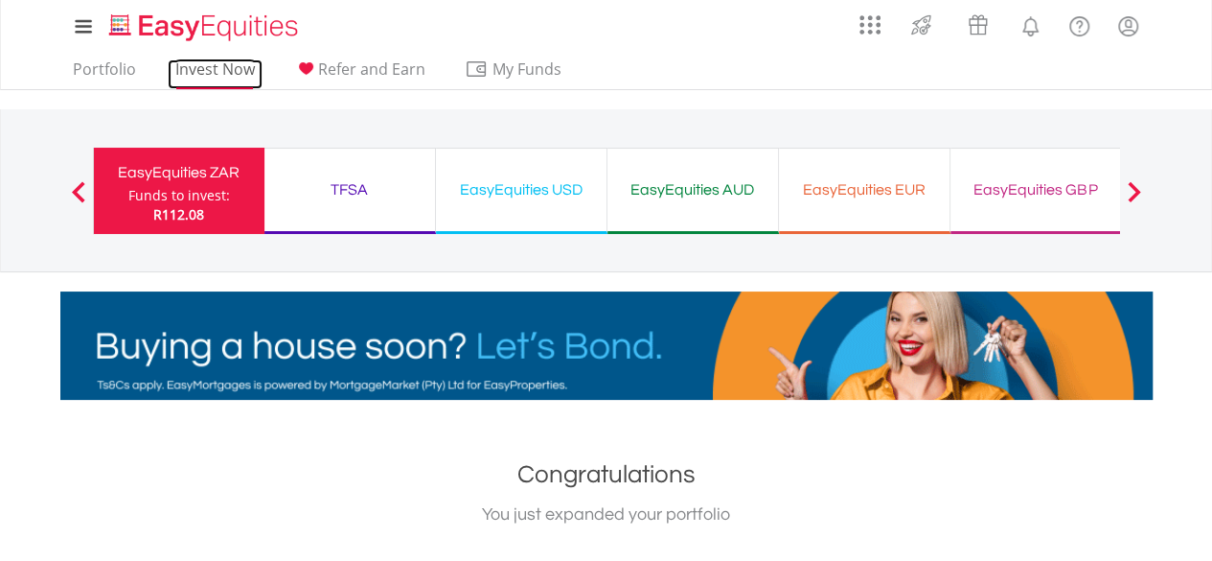
click at [211, 65] on link "Invest Now" at bounding box center [215, 74] width 95 height 30
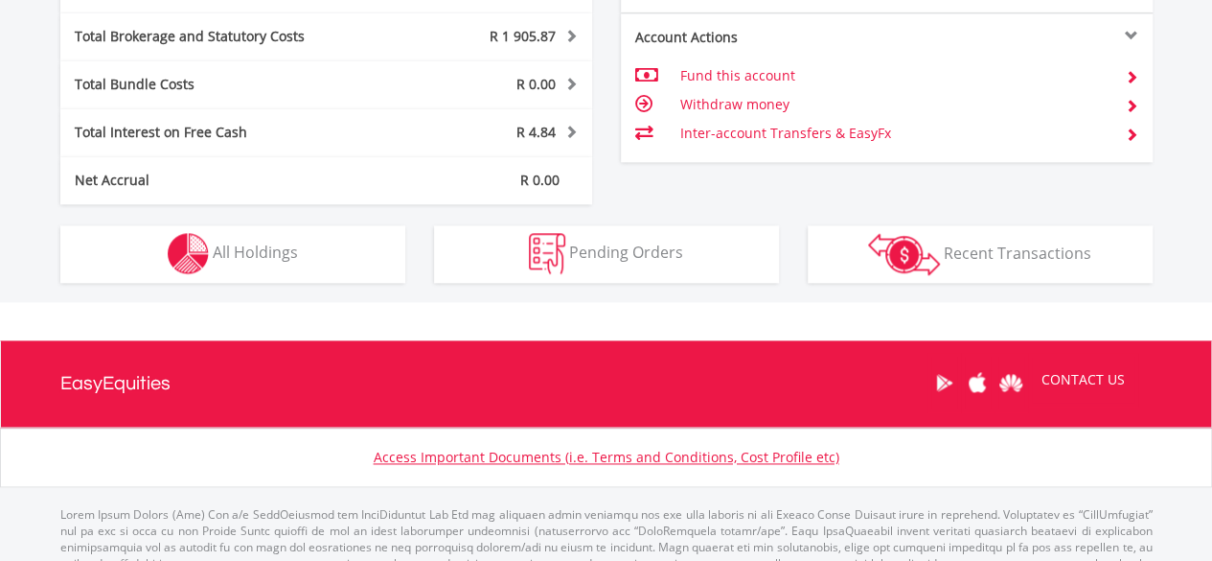
scroll to position [1131, 0]
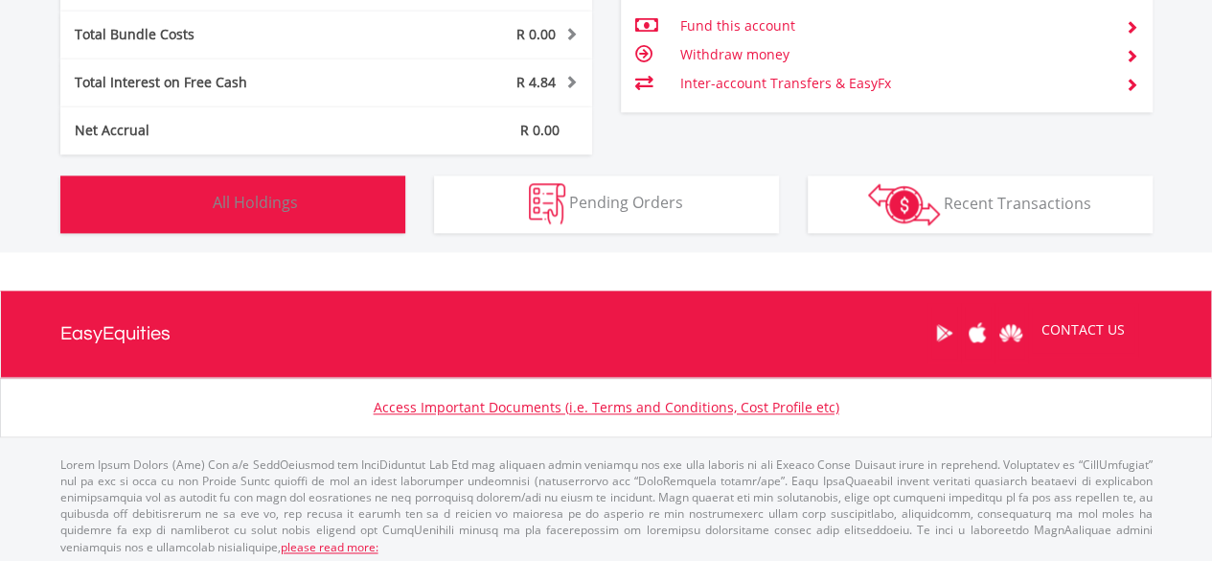
click at [314, 218] on button "Holdings All Holdings" at bounding box center [232, 203] width 345 height 57
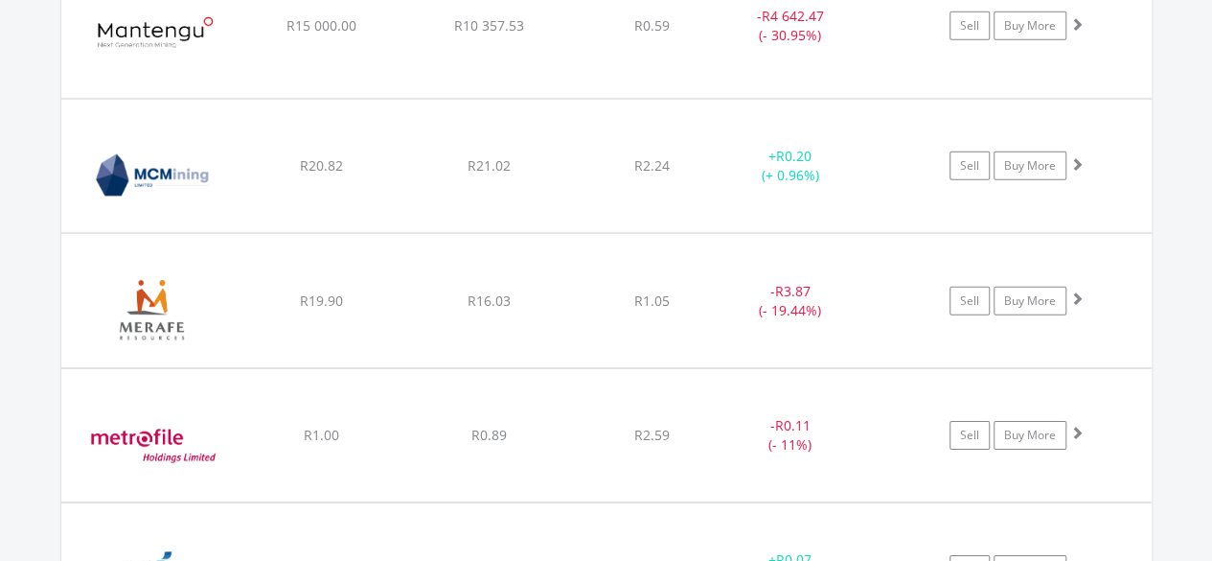
scroll to position [6402, 0]
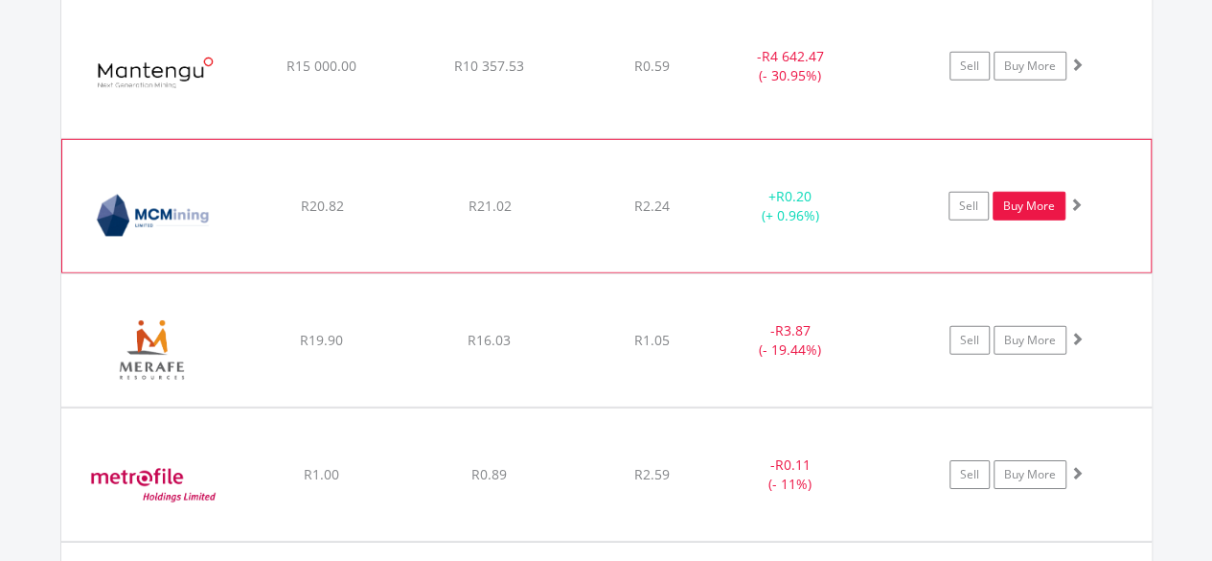
click at [1025, 192] on link "Buy More" at bounding box center [1029, 206] width 73 height 29
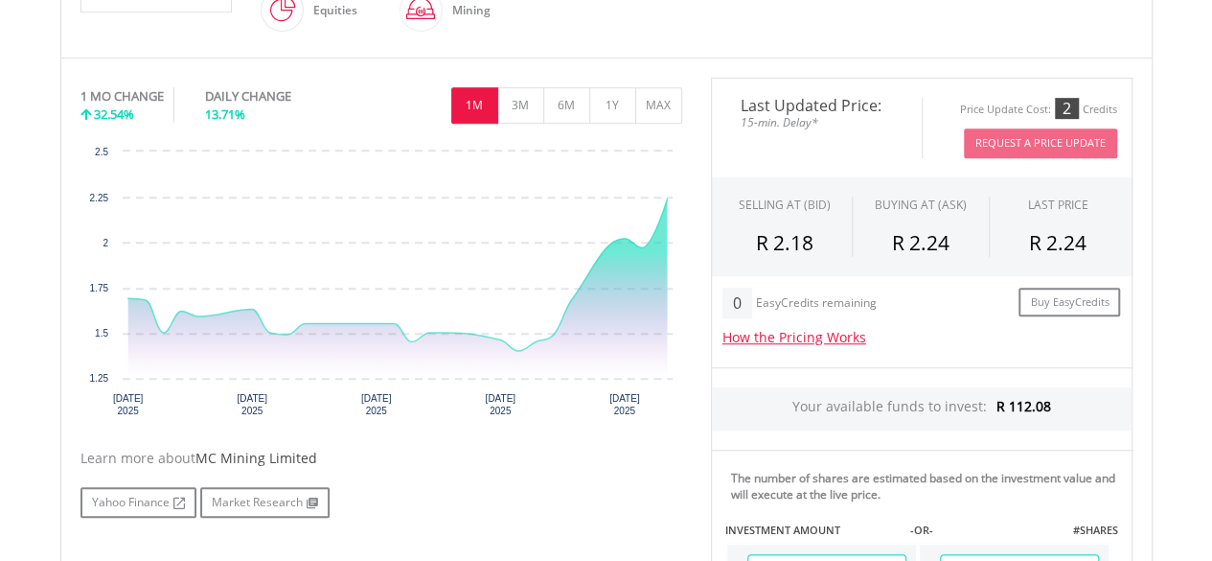
scroll to position [862, 0]
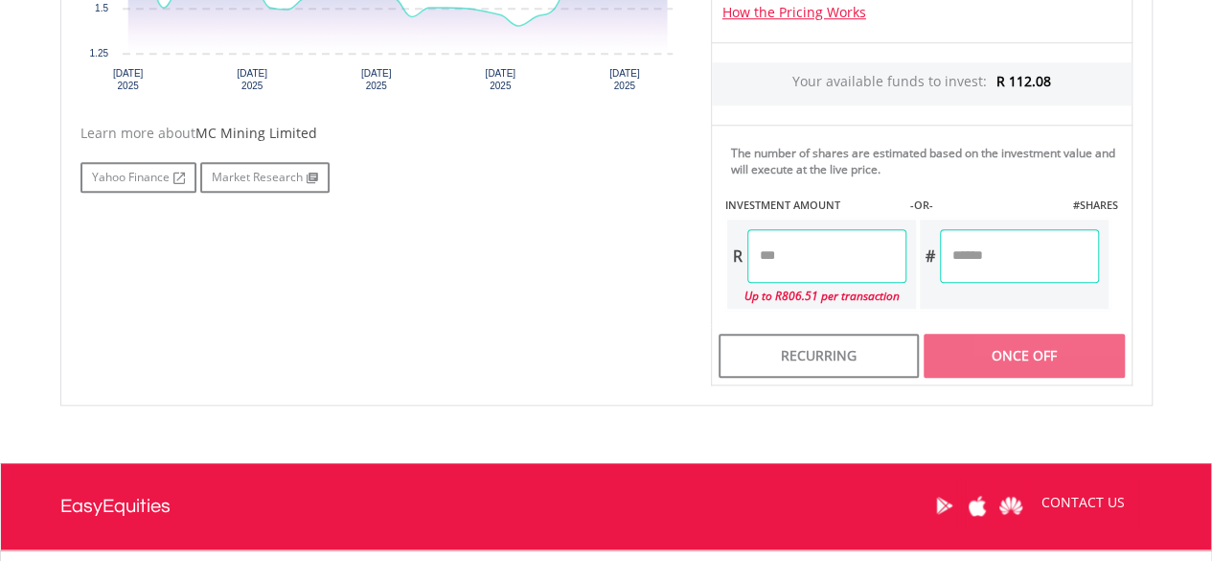
click at [787, 258] on input "number" at bounding box center [826, 256] width 159 height 54
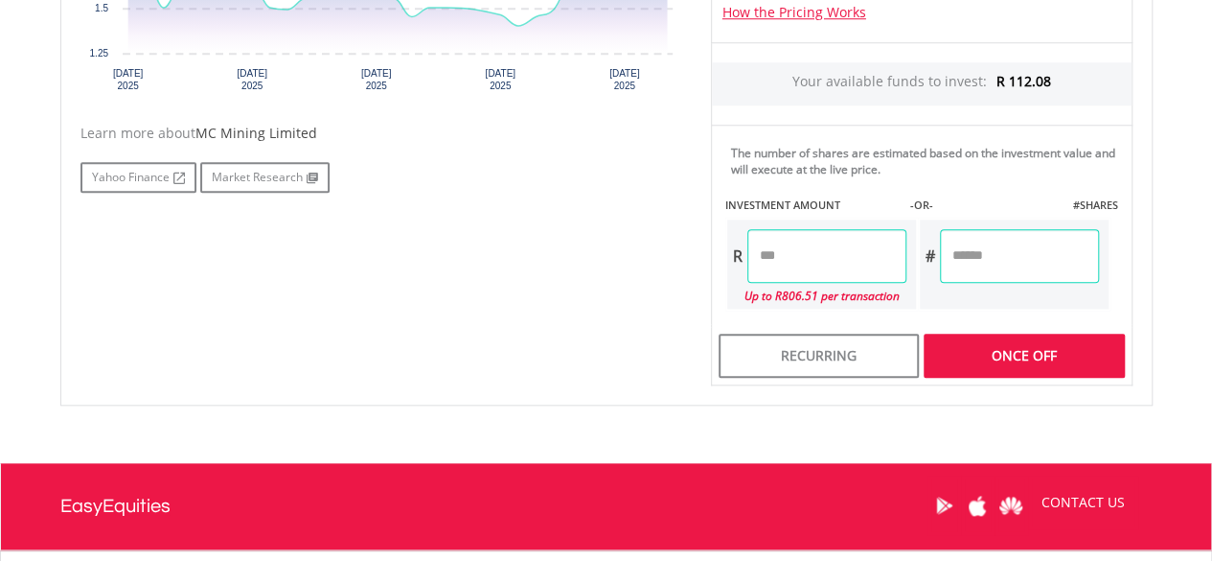
type input "*****"
type input "*******"
click at [665, 273] on div "No chart available. 1 MO CHANGE 32.54% DAILY CHANGE 13.71% 1M 3M 6M 1Y MAX Char…" at bounding box center [606, 69] width 1081 height 632
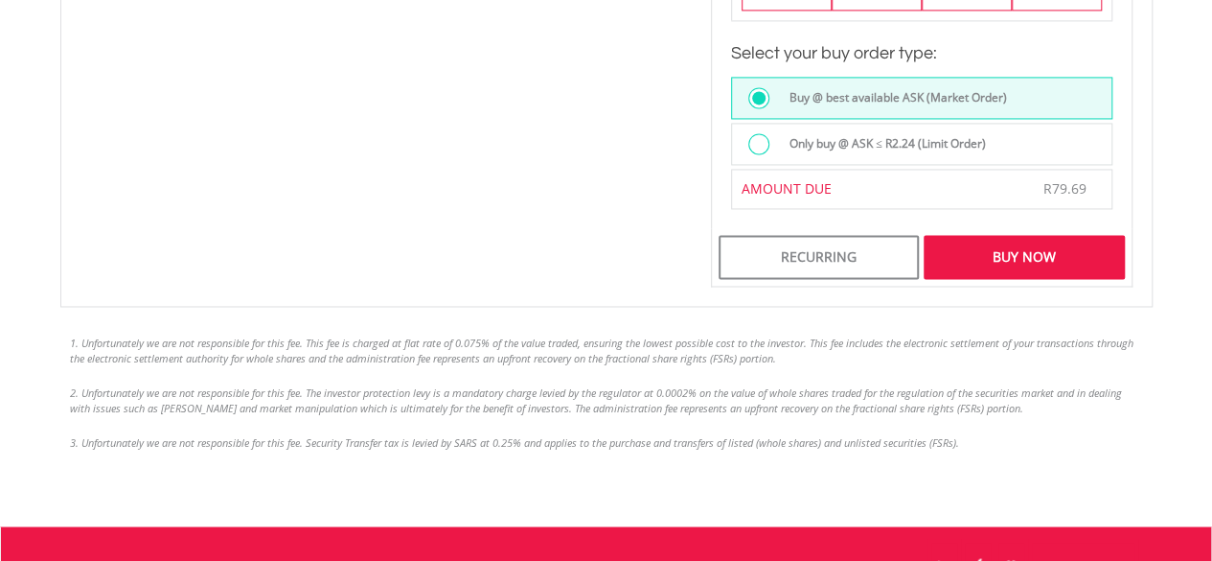
scroll to position [1437, 0]
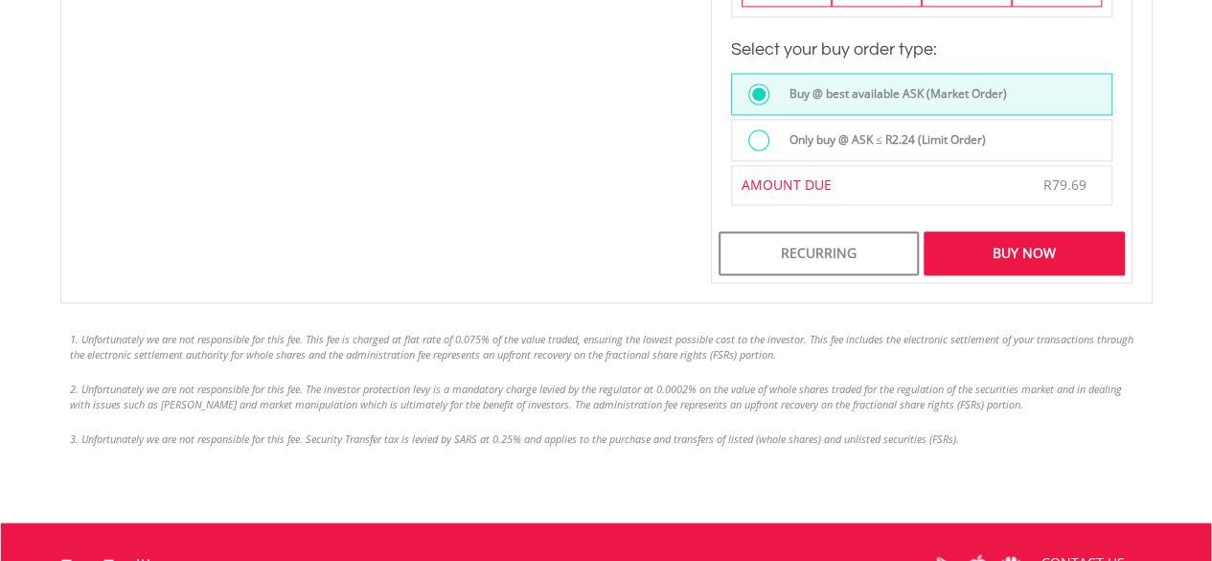
click at [1064, 239] on div "Buy Now" at bounding box center [1024, 253] width 200 height 44
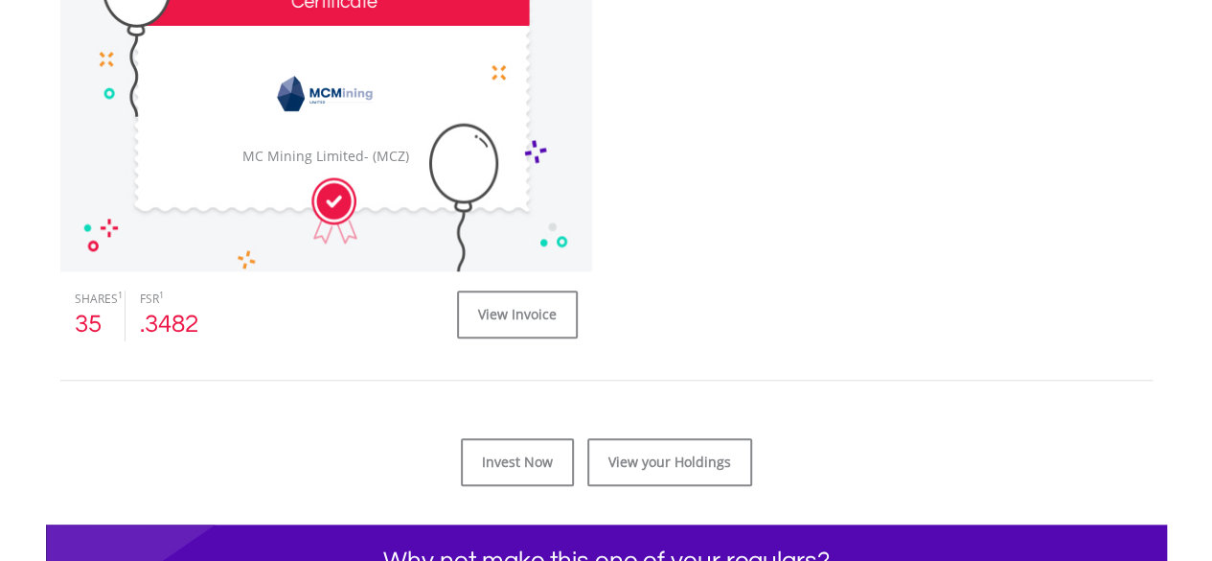
scroll to position [671, 0]
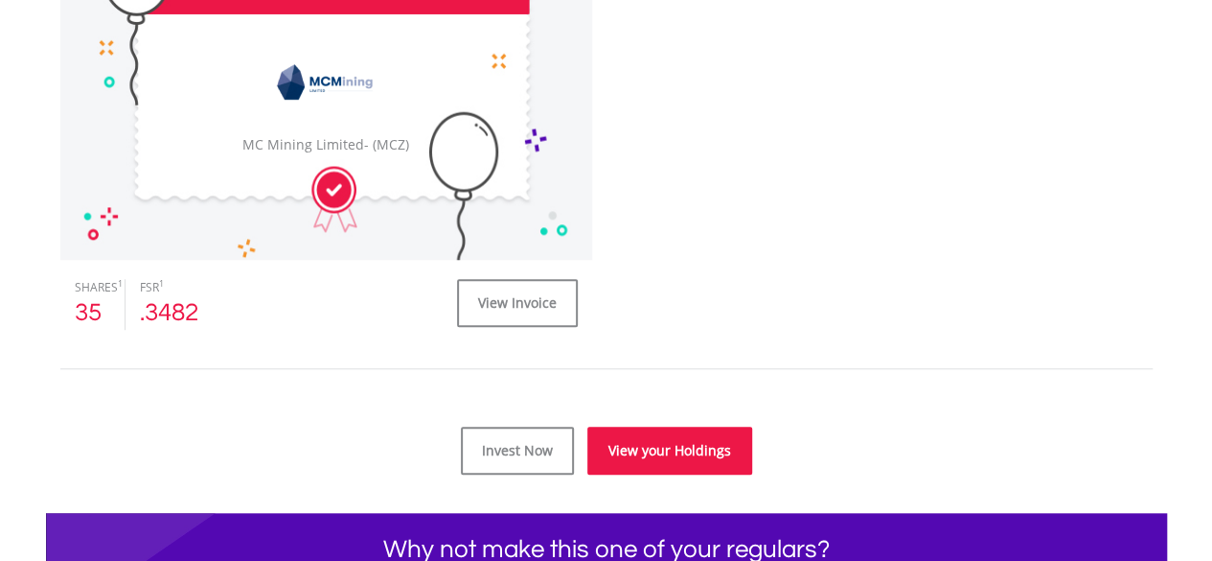
click at [637, 446] on link "View your Holdings" at bounding box center [669, 450] width 165 height 48
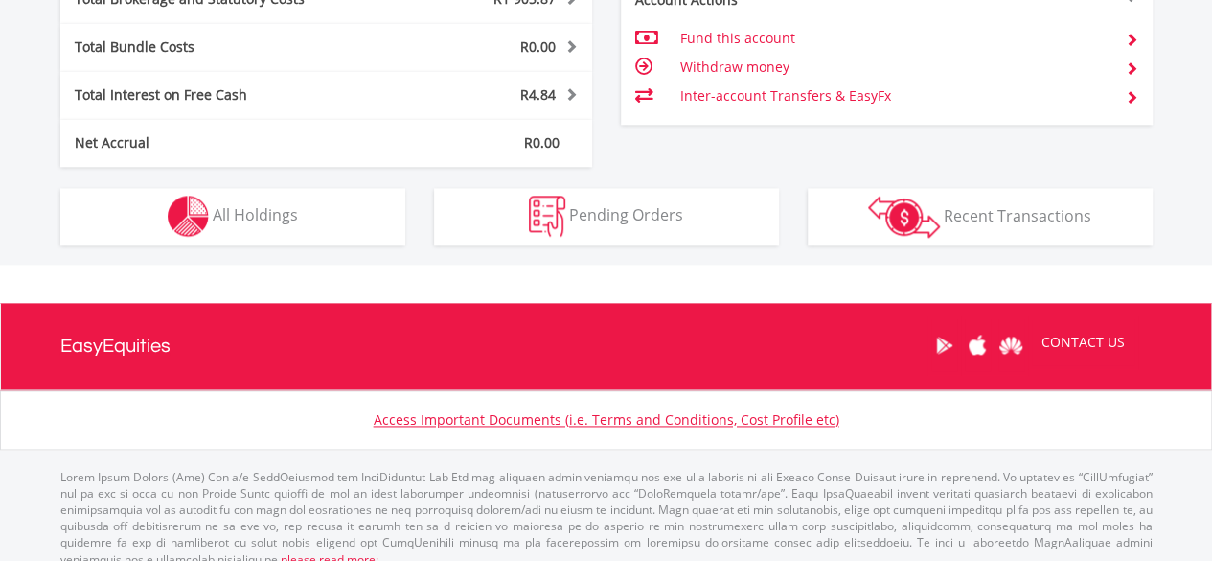
scroll to position [1134, 0]
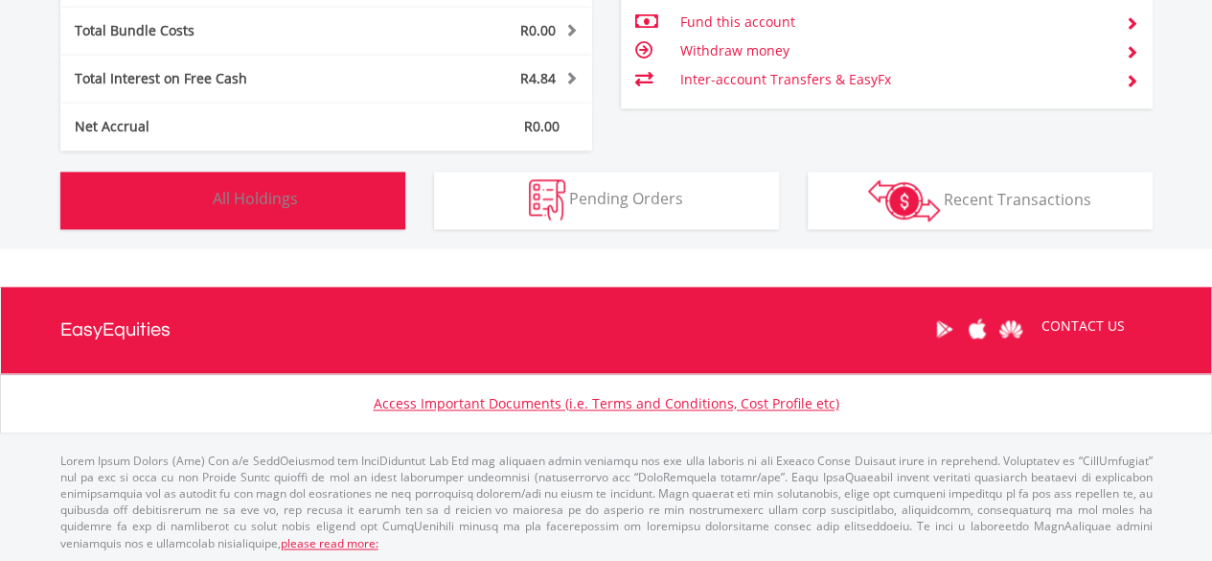
click at [282, 198] on span "All Holdings" at bounding box center [255, 198] width 85 height 21
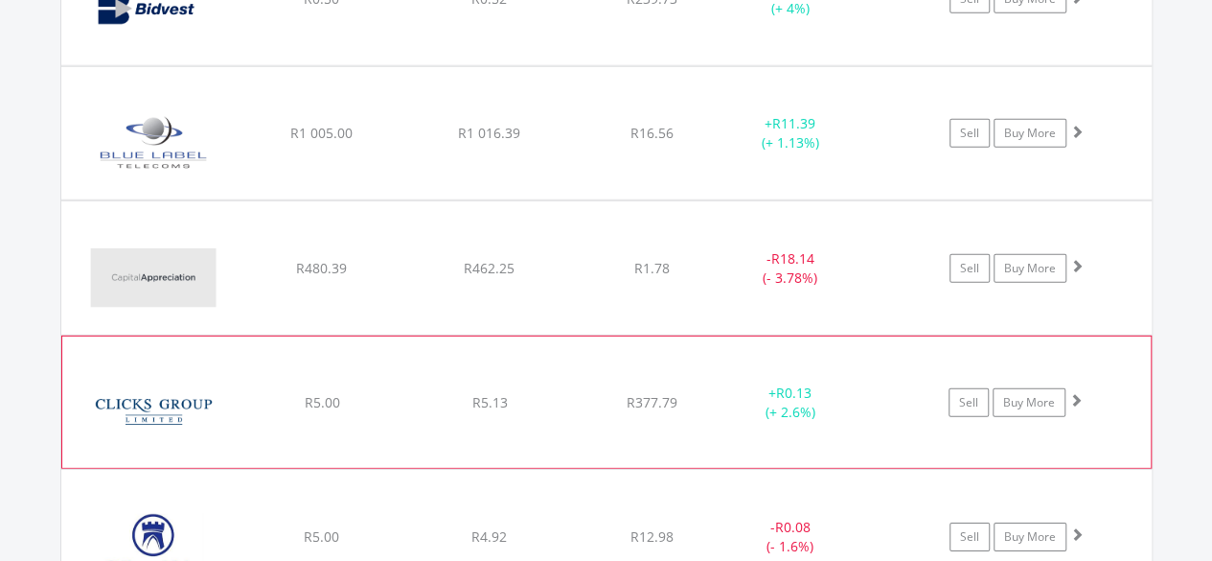
scroll to position [2761, 0]
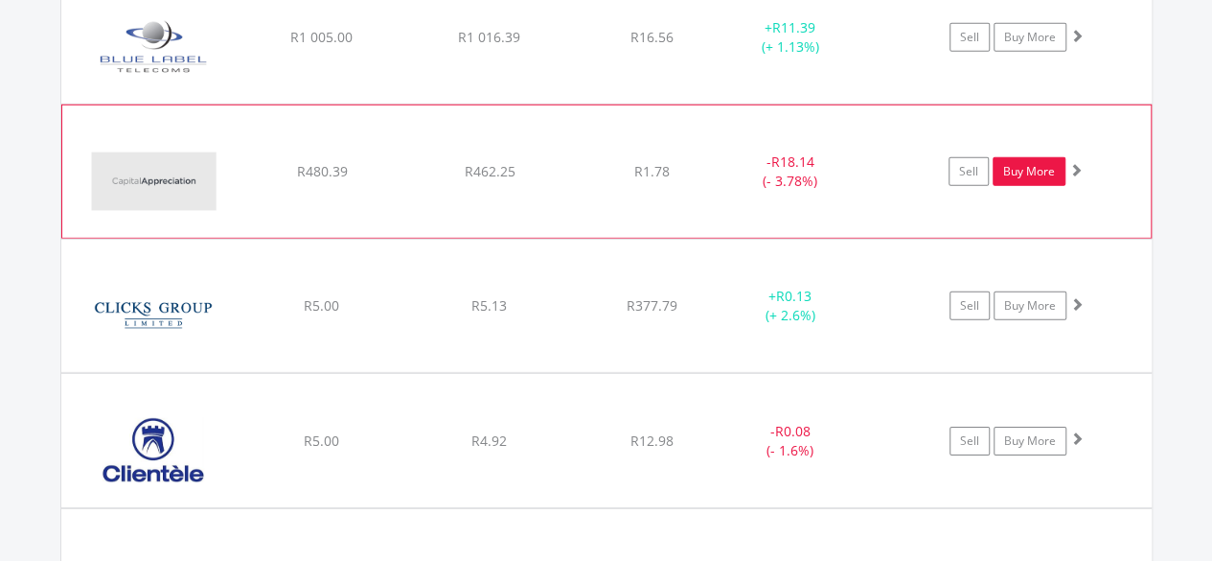
click at [1020, 168] on link "Buy More" at bounding box center [1029, 171] width 73 height 29
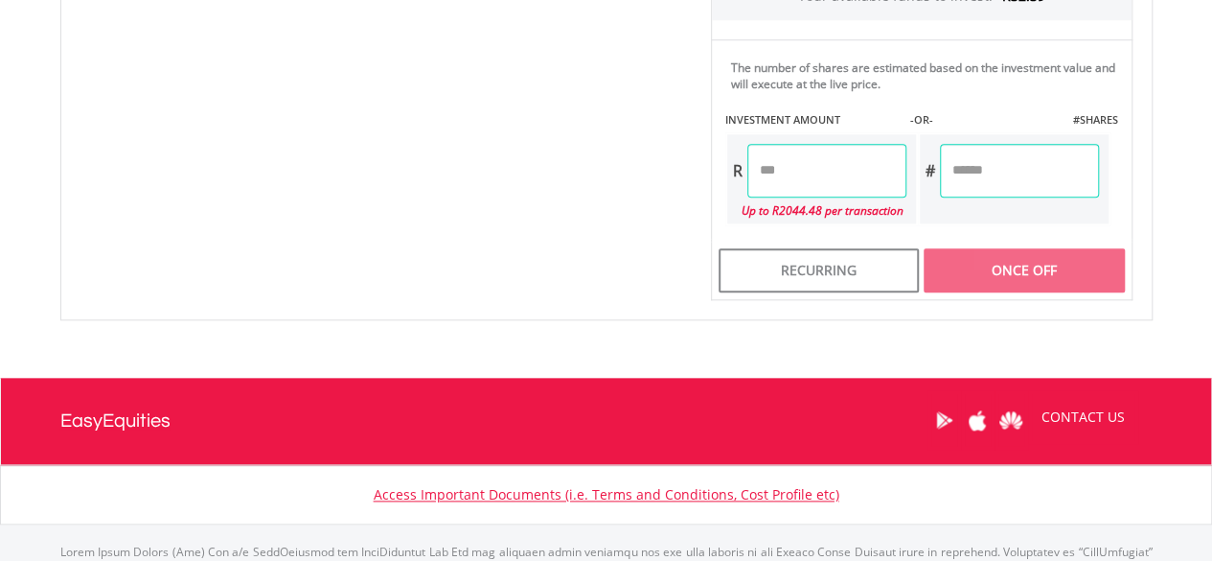
scroll to position [958, 0]
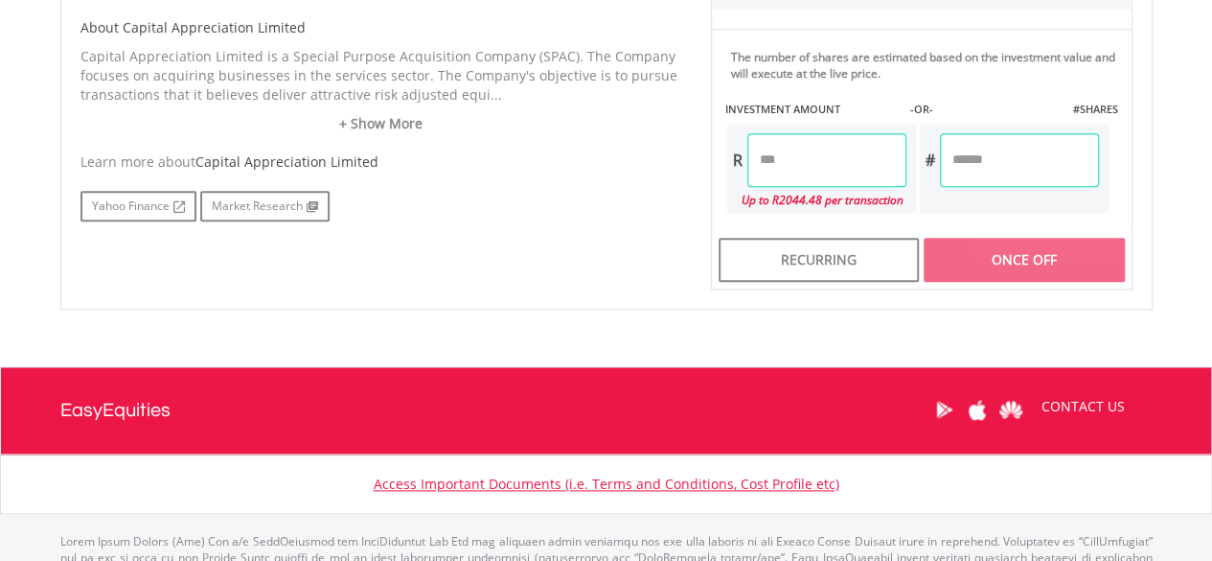
click at [783, 151] on input "number" at bounding box center [826, 160] width 159 height 54
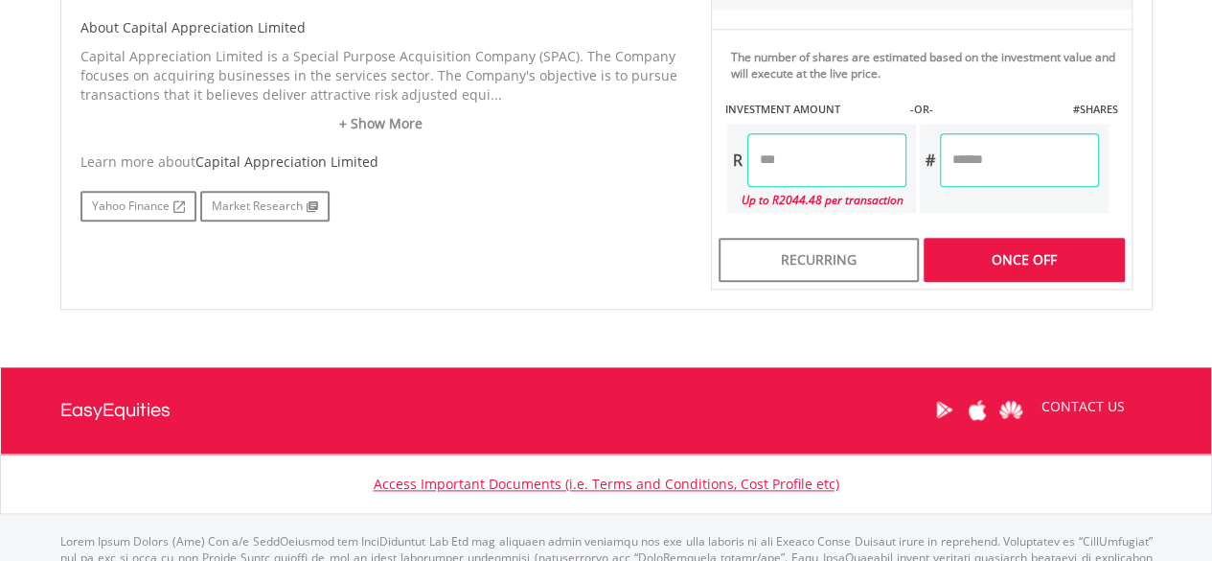
type input "*****"
type input "*******"
click at [609, 209] on div "Yahoo Finance Market Research" at bounding box center [381, 206] width 602 height 31
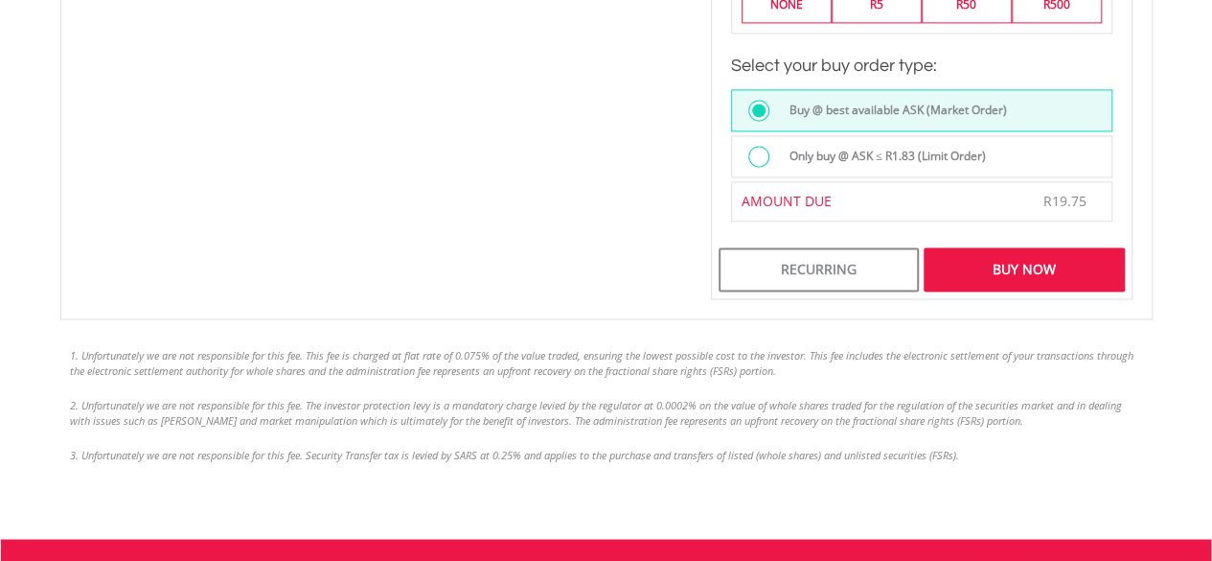
scroll to position [1437, 0]
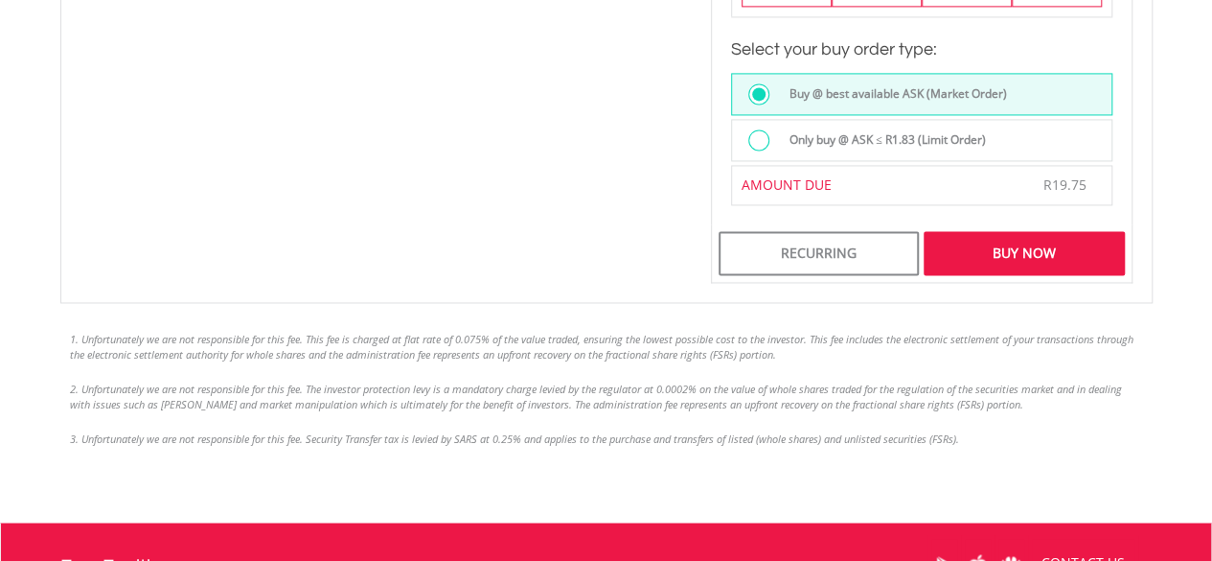
click at [1051, 259] on div "Buy Now" at bounding box center [1024, 253] width 200 height 44
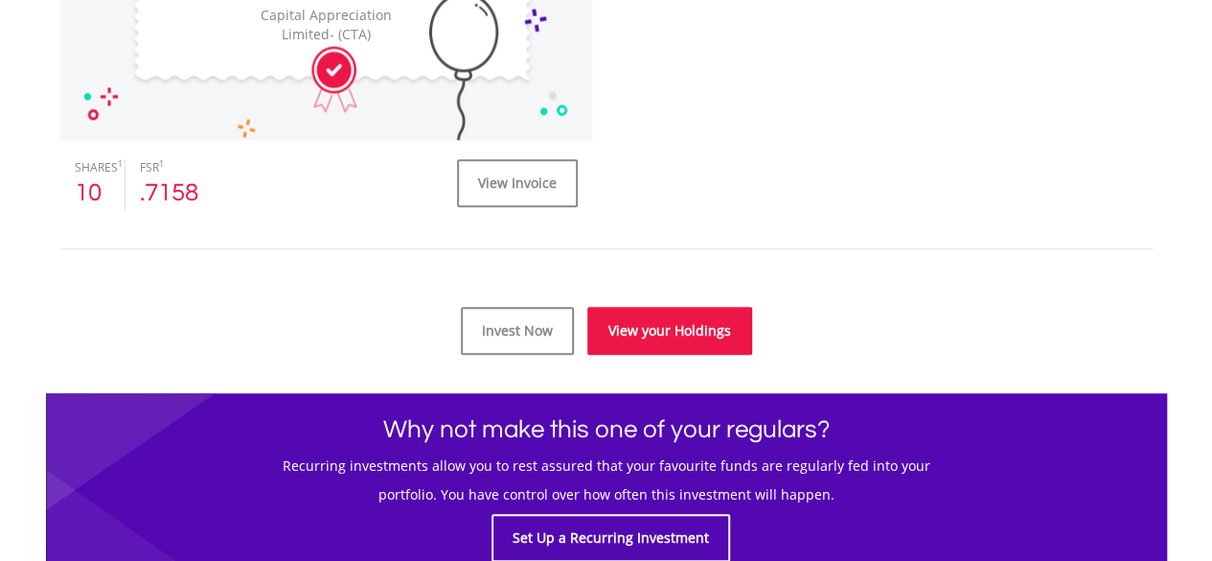
scroll to position [862, 0]
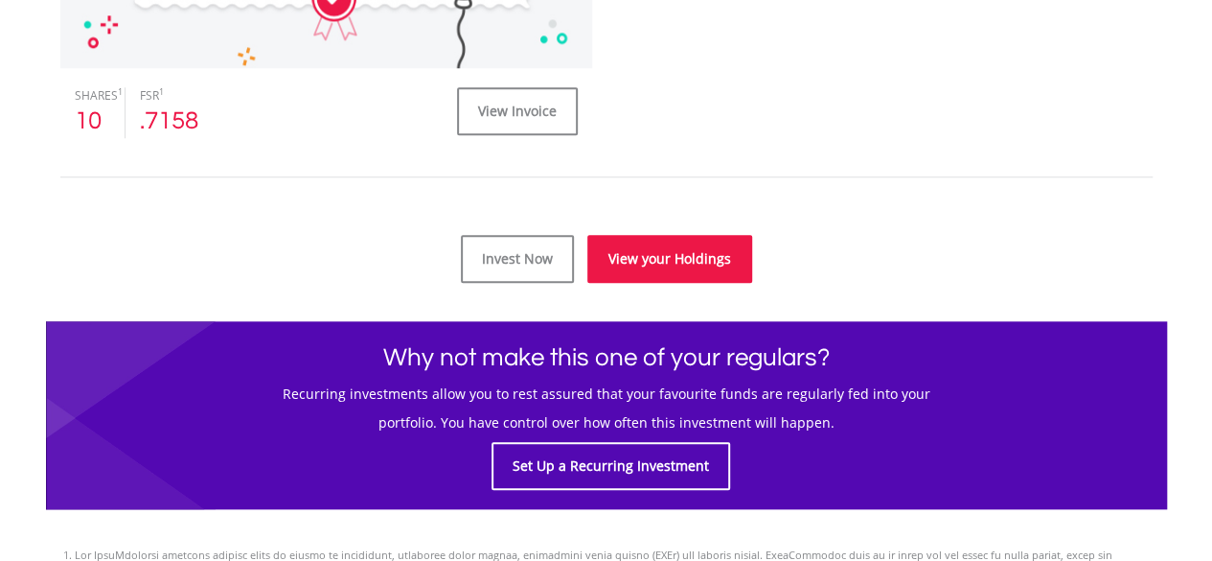
click at [671, 267] on link "View your Holdings" at bounding box center [669, 259] width 165 height 48
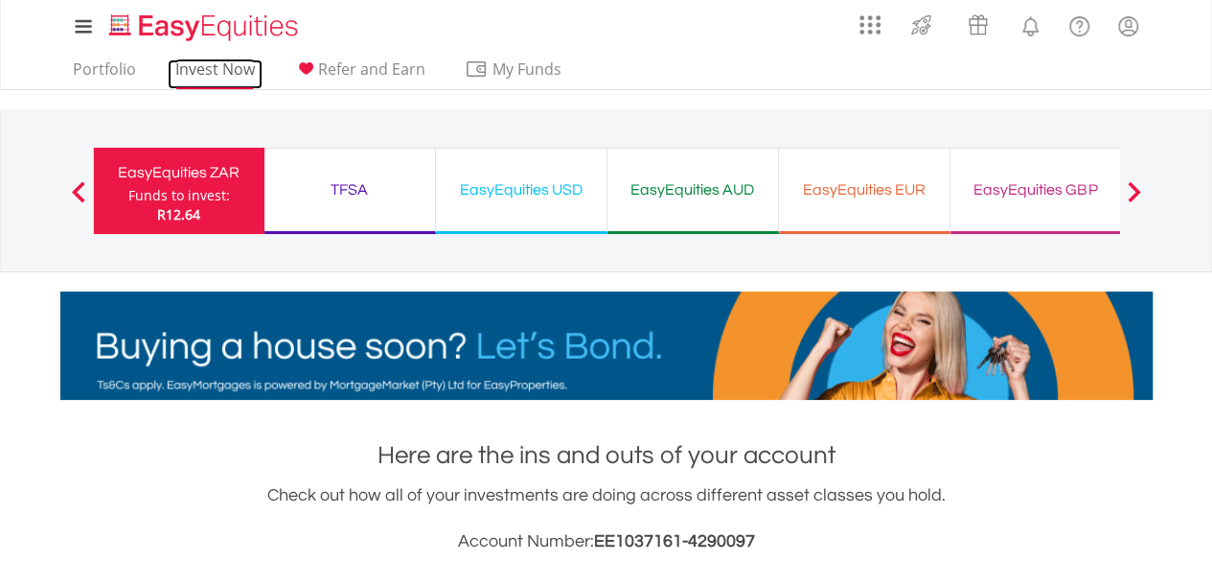
click at [237, 69] on link "Invest Now" at bounding box center [215, 74] width 95 height 30
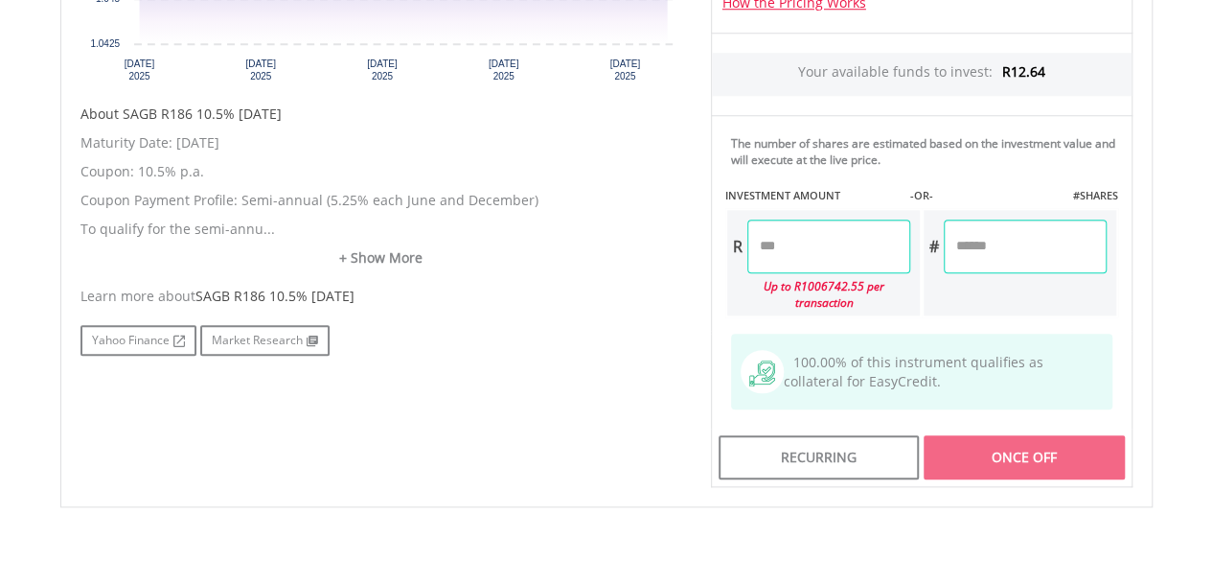
scroll to position [862, 0]
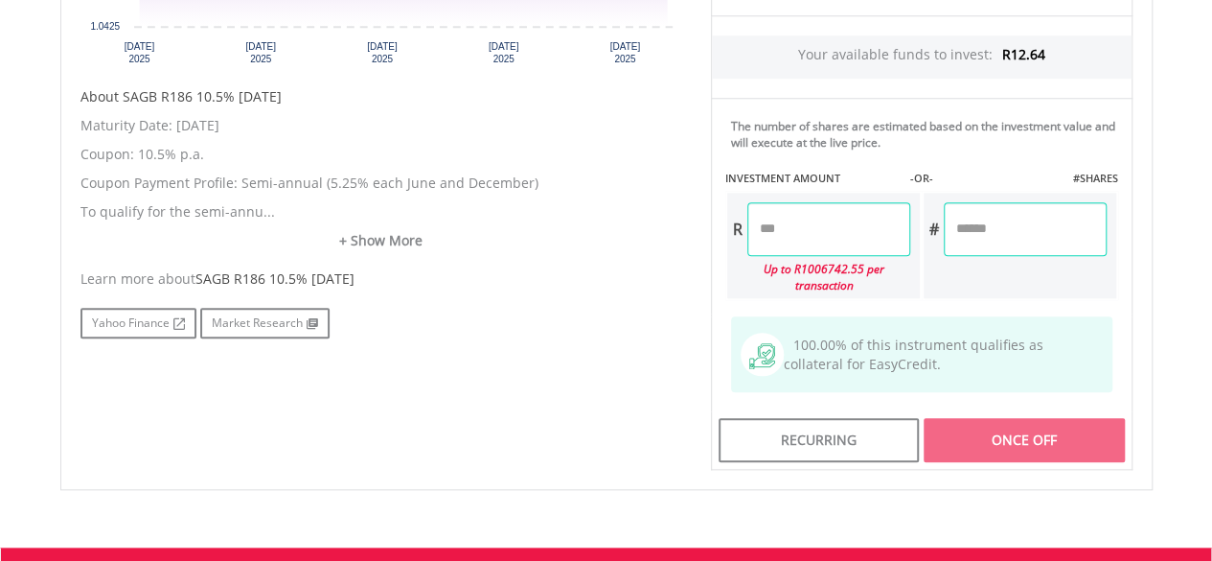
click at [810, 227] on input "number" at bounding box center [828, 229] width 163 height 54
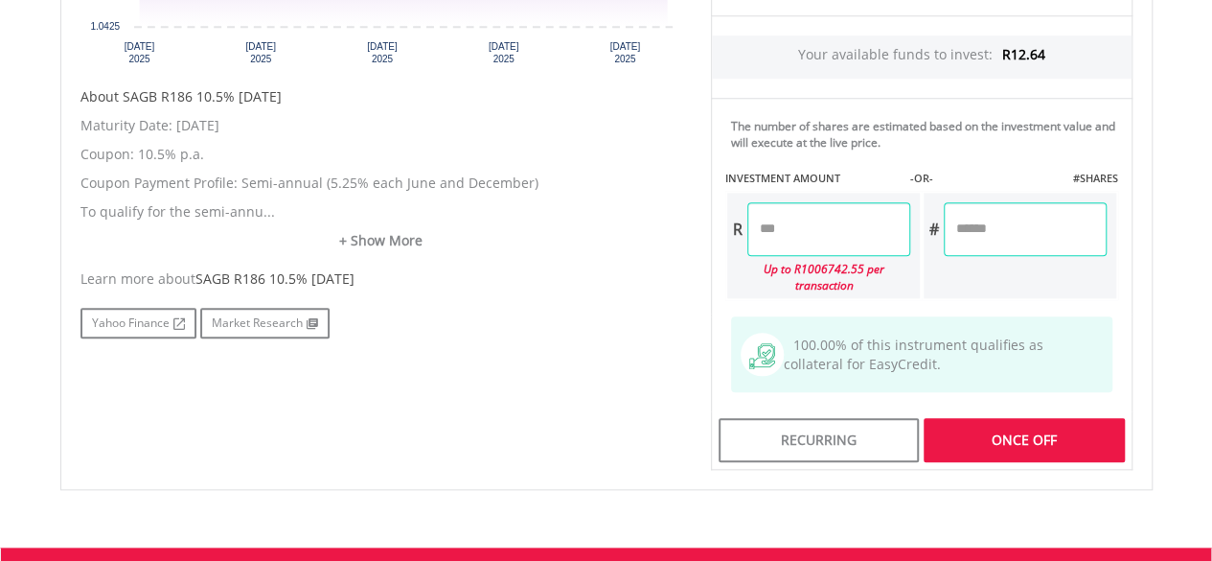
click at [657, 289] on div "Learn more about SAGB R186 10.5% 21/12/26 Yahoo Finance Market Research" at bounding box center [381, 303] width 602 height 69
type input "****"
type input "******"
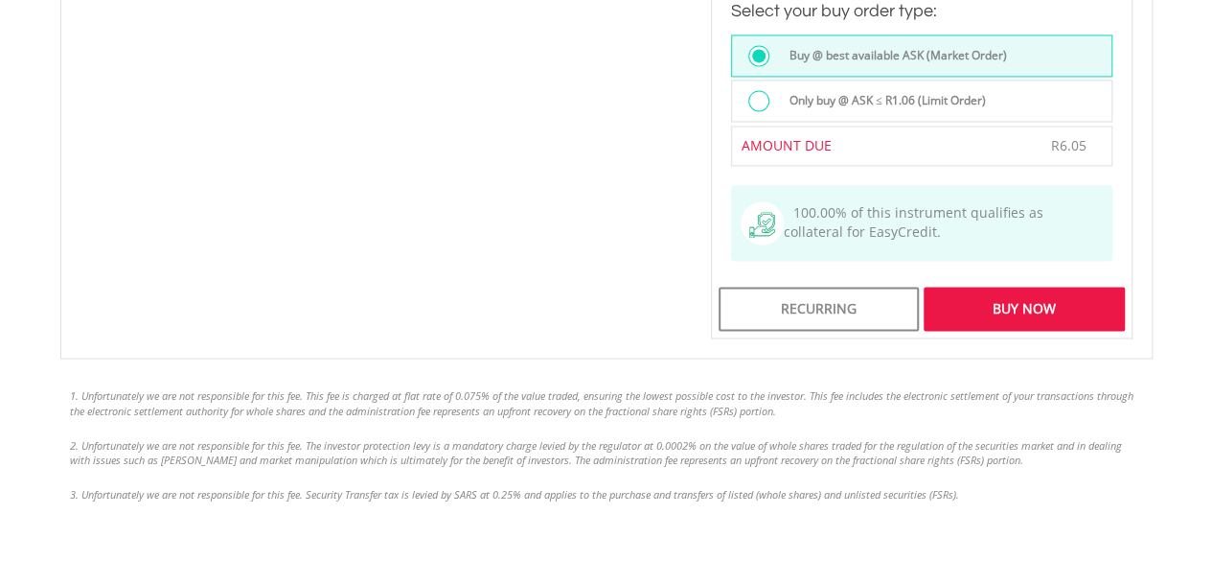
scroll to position [1533, 0]
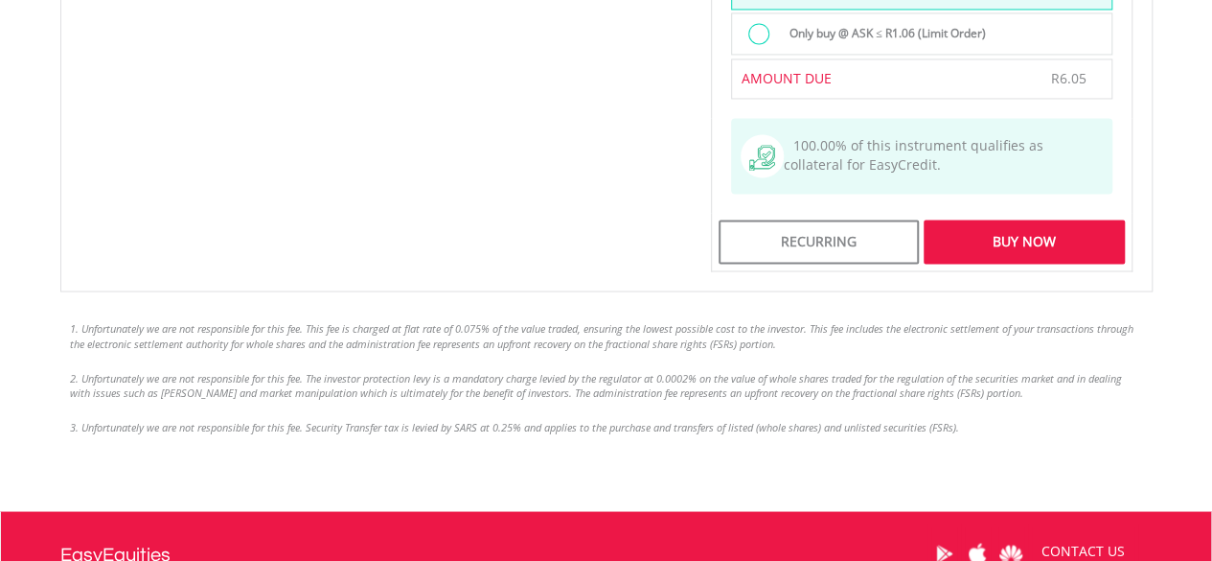
click at [1020, 248] on div "Buy Now" at bounding box center [1024, 241] width 200 height 44
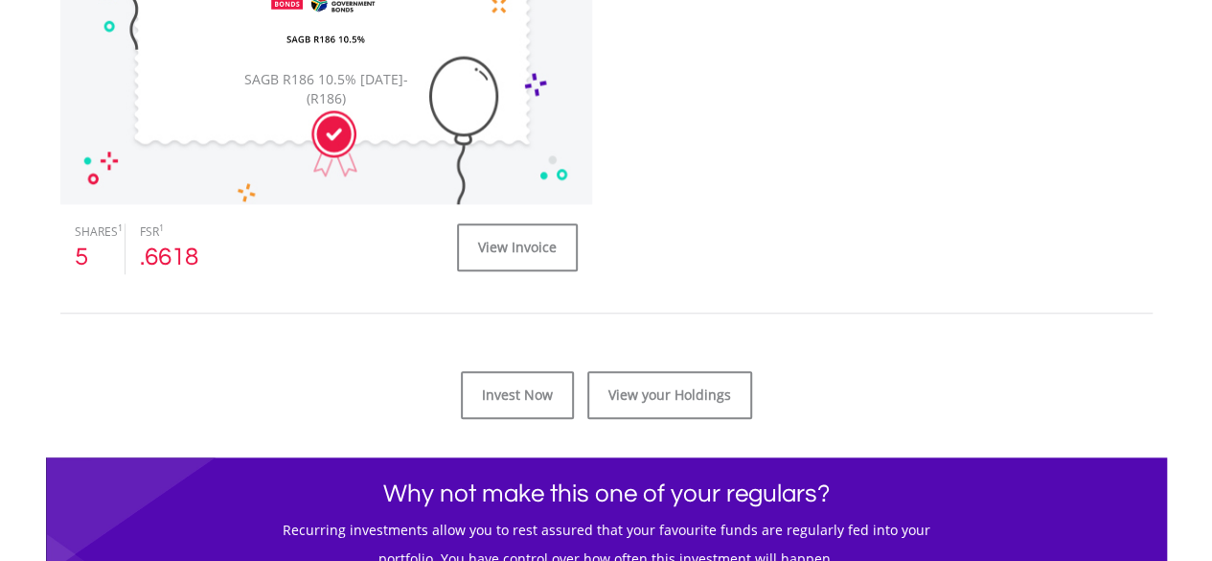
scroll to position [767, 0]
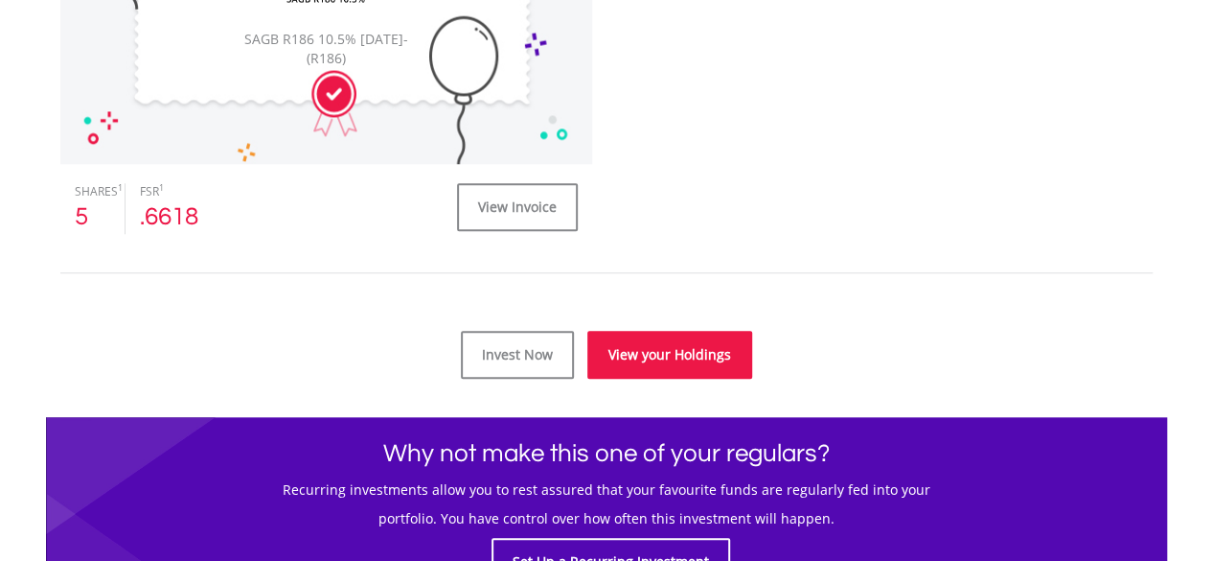
click at [682, 355] on link "View your Holdings" at bounding box center [669, 355] width 165 height 48
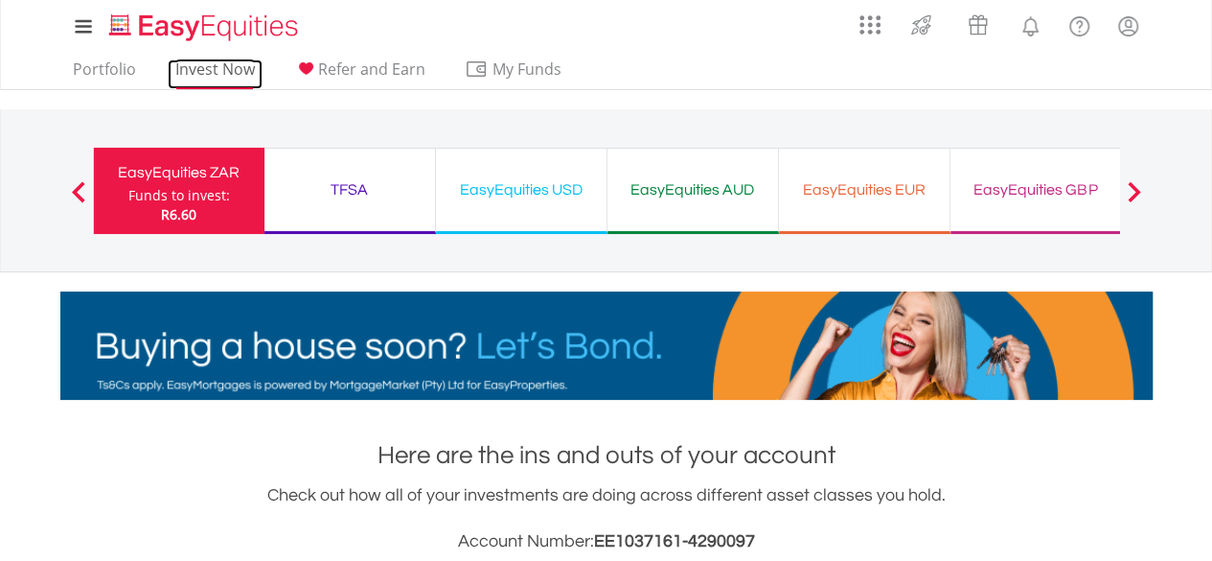
click at [202, 71] on link "Invest Now" at bounding box center [215, 74] width 95 height 30
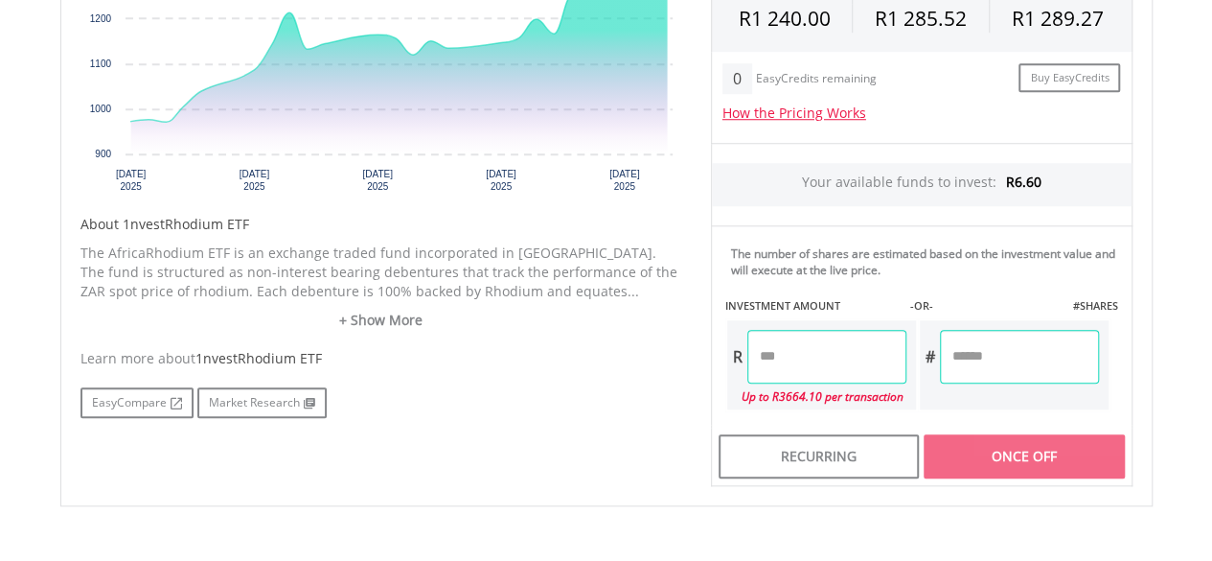
scroll to position [767, 0]
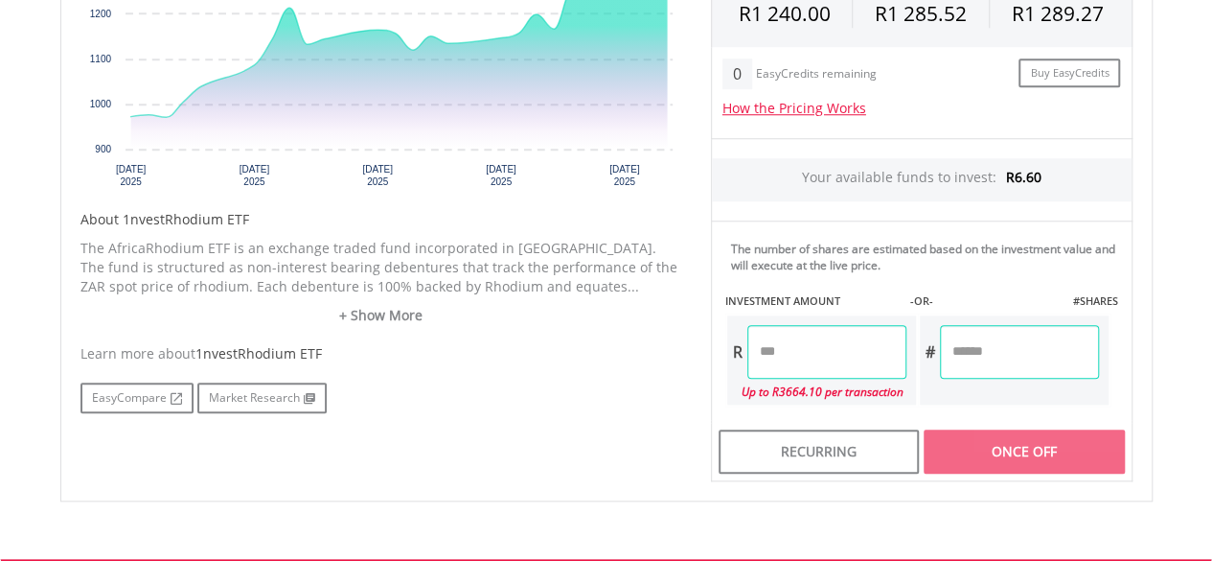
click at [784, 332] on input "number" at bounding box center [826, 352] width 159 height 54
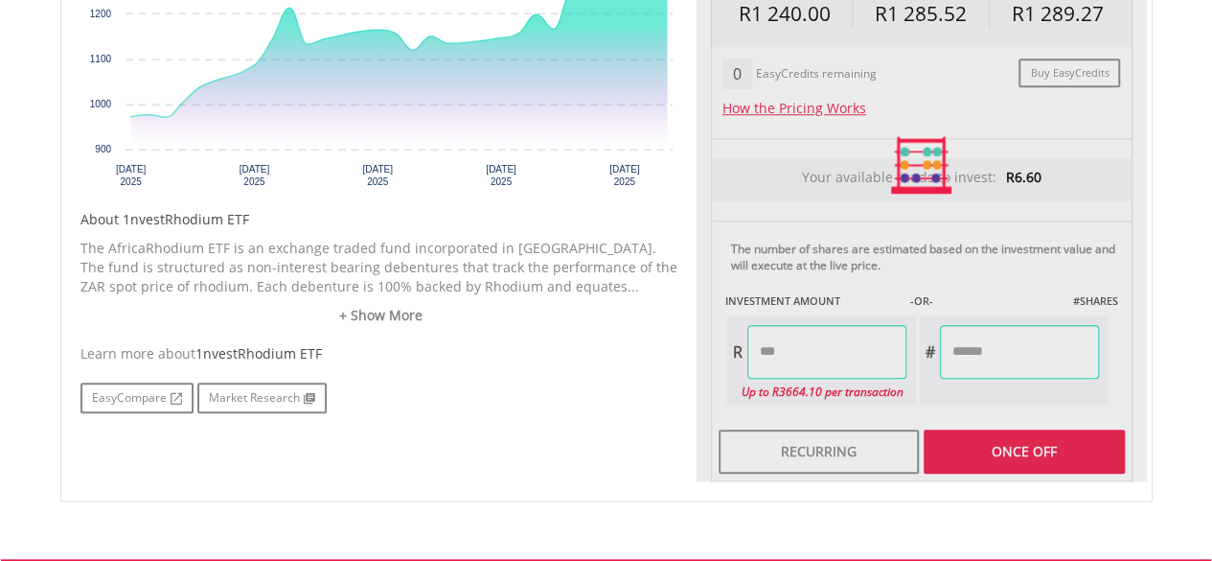
click at [623, 426] on div "No chart available. 1 MO CHANGE 32.75% DAILY CHANGE 2.03% 1M 3M 6M 1Y MAX Chart…" at bounding box center [606, 165] width 1081 height 632
type input "****"
type input "******"
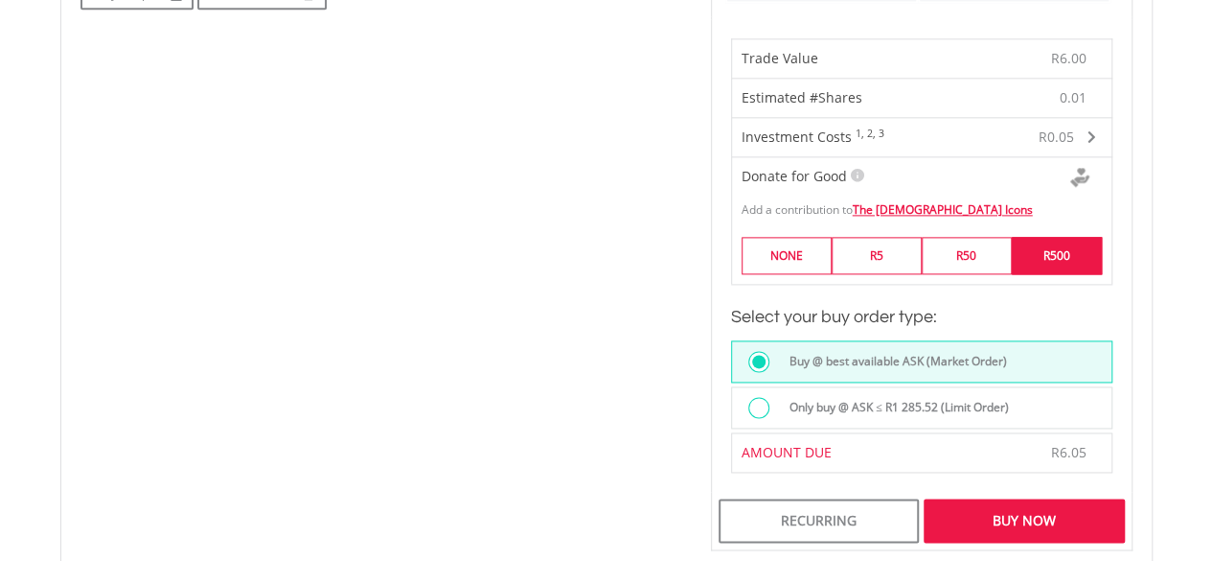
scroll to position [1341, 0]
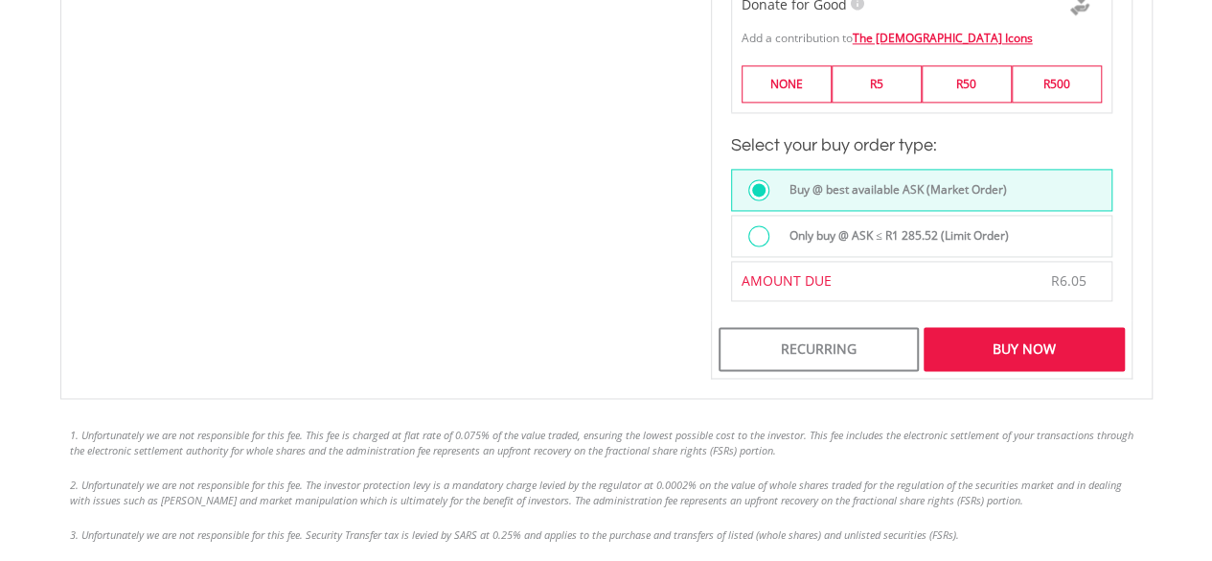
click at [1037, 339] on div "Buy Now" at bounding box center [1024, 349] width 200 height 44
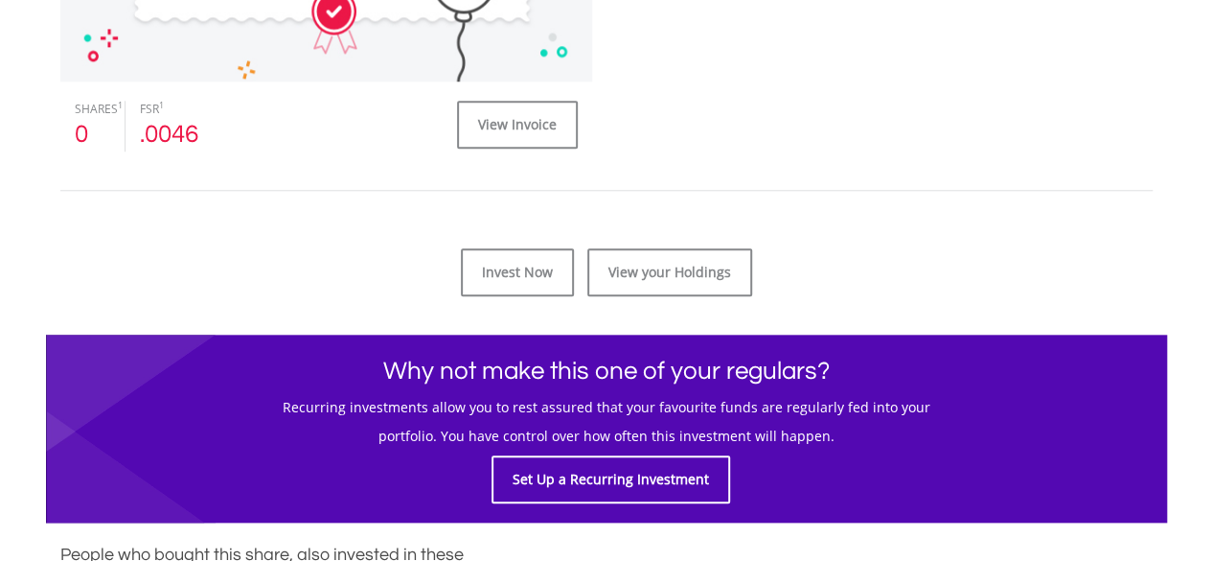
scroll to position [862, 0]
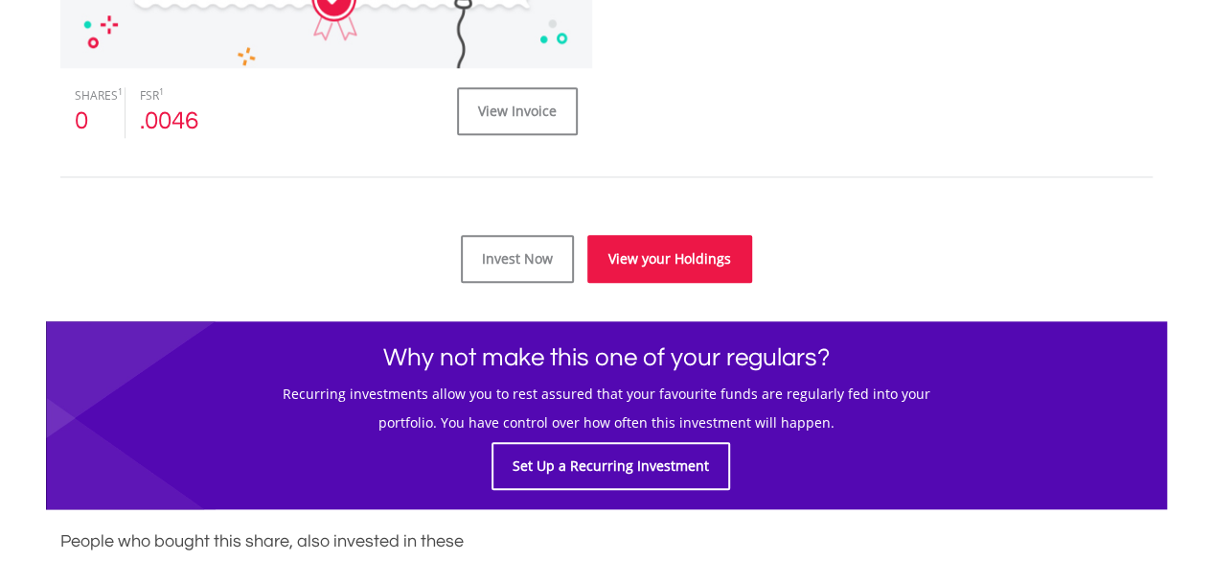
click at [685, 268] on link "View your Holdings" at bounding box center [669, 259] width 165 height 48
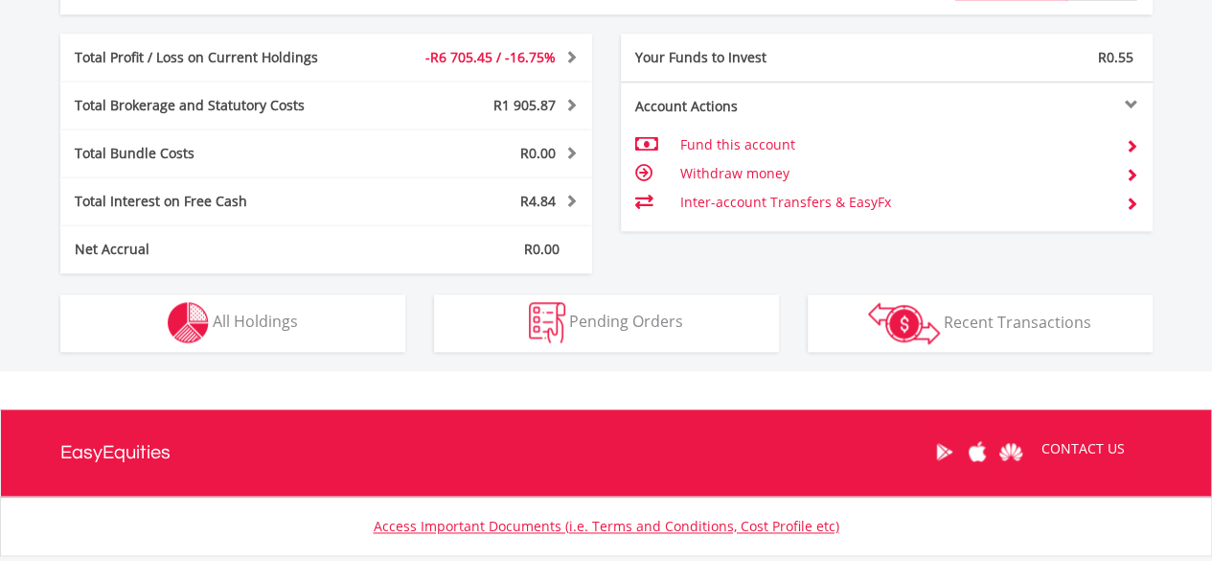
scroll to position [1054, 0]
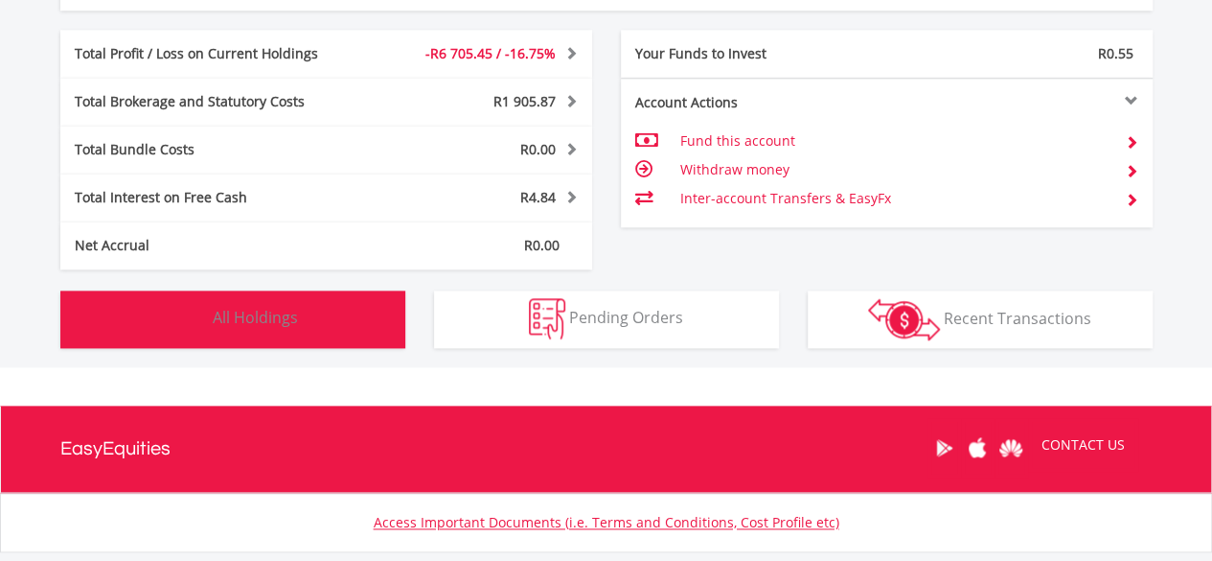
click at [314, 320] on button "Holdings All Holdings" at bounding box center [232, 318] width 345 height 57
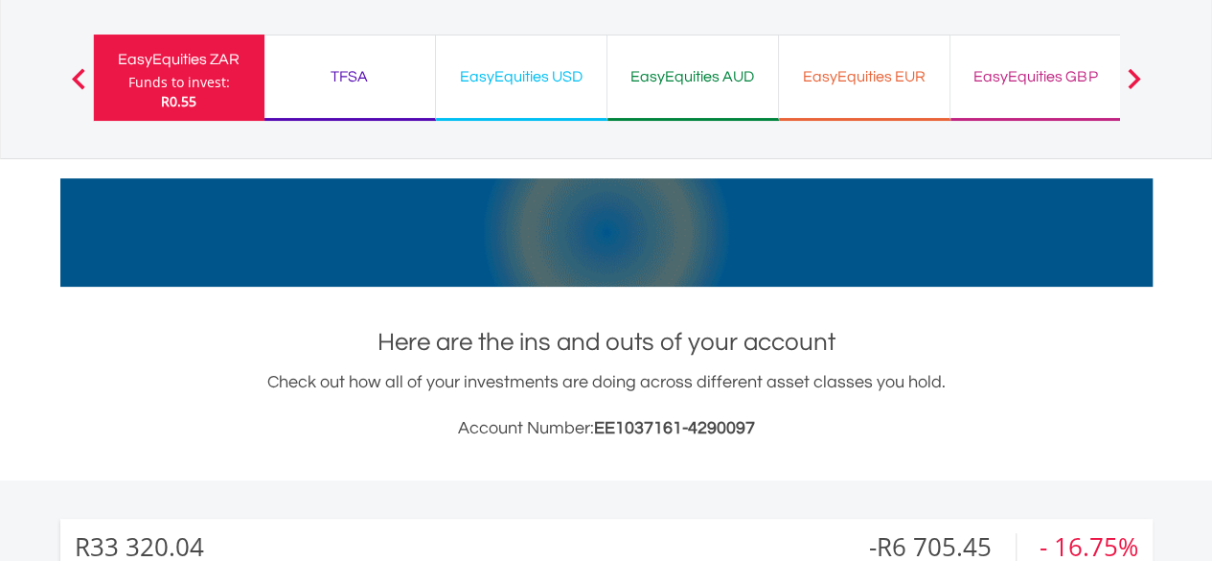
scroll to position [0, 0]
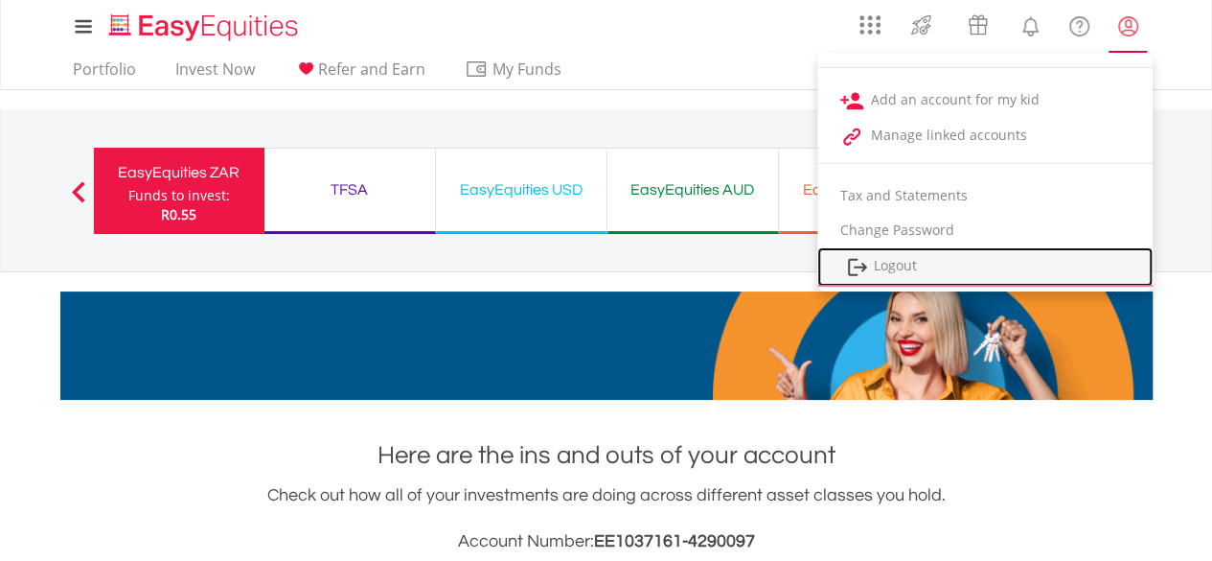
click at [882, 270] on link "Logout" at bounding box center [984, 266] width 335 height 39
